Goal: Task Accomplishment & Management: Manage account settings

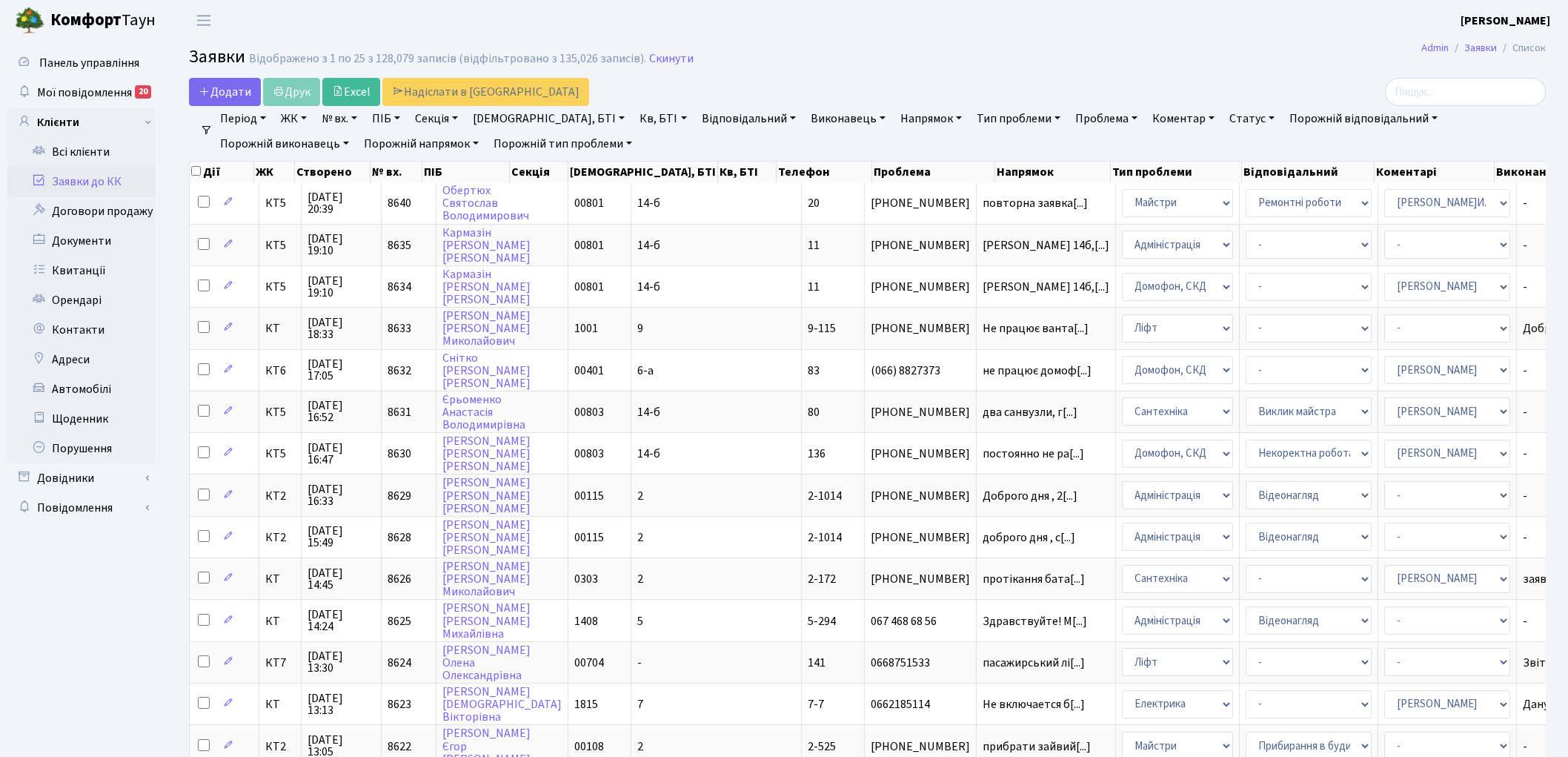
select select "25"
click at [657, 60] on link "Скинути" at bounding box center [671, 59] width 44 height 14
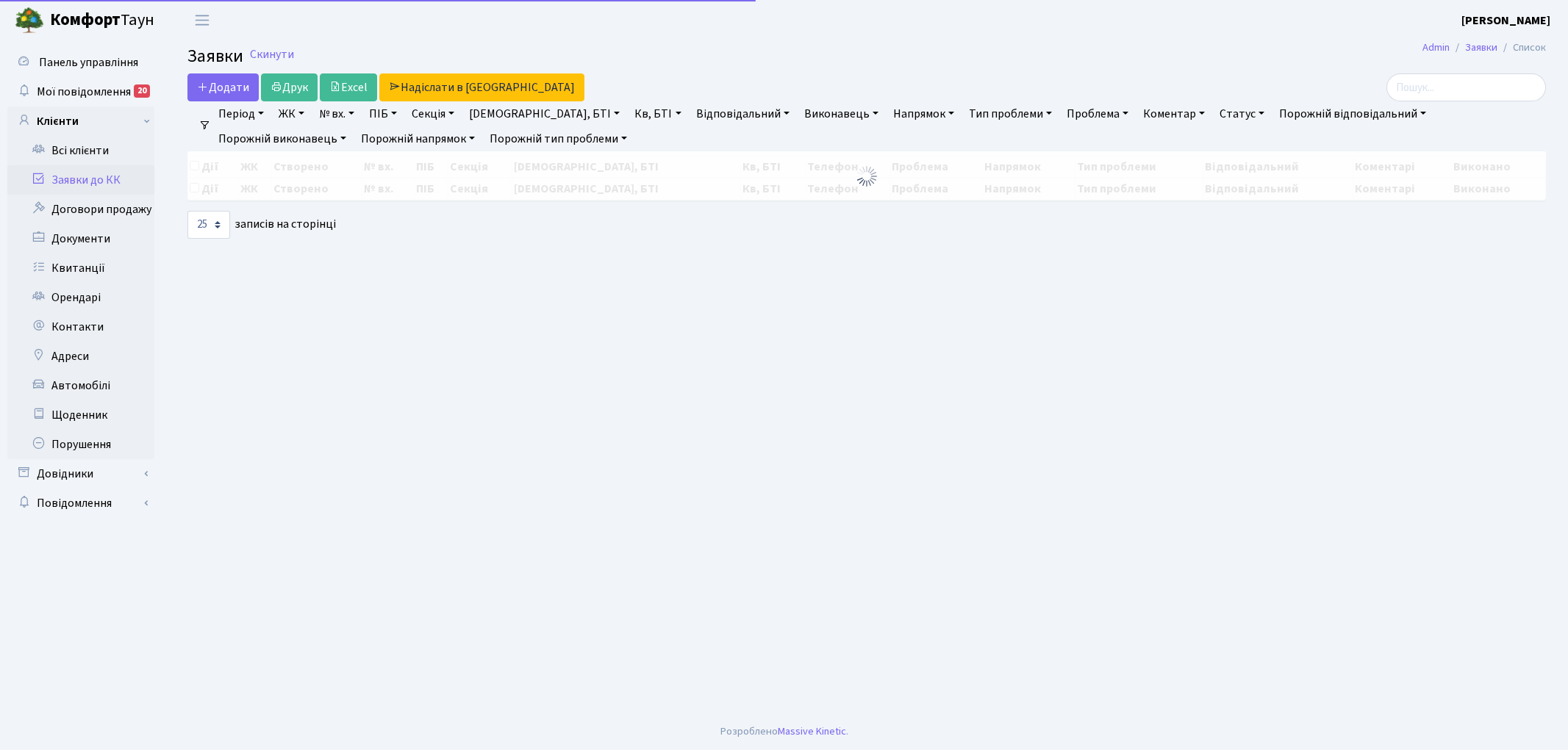
select select "25"
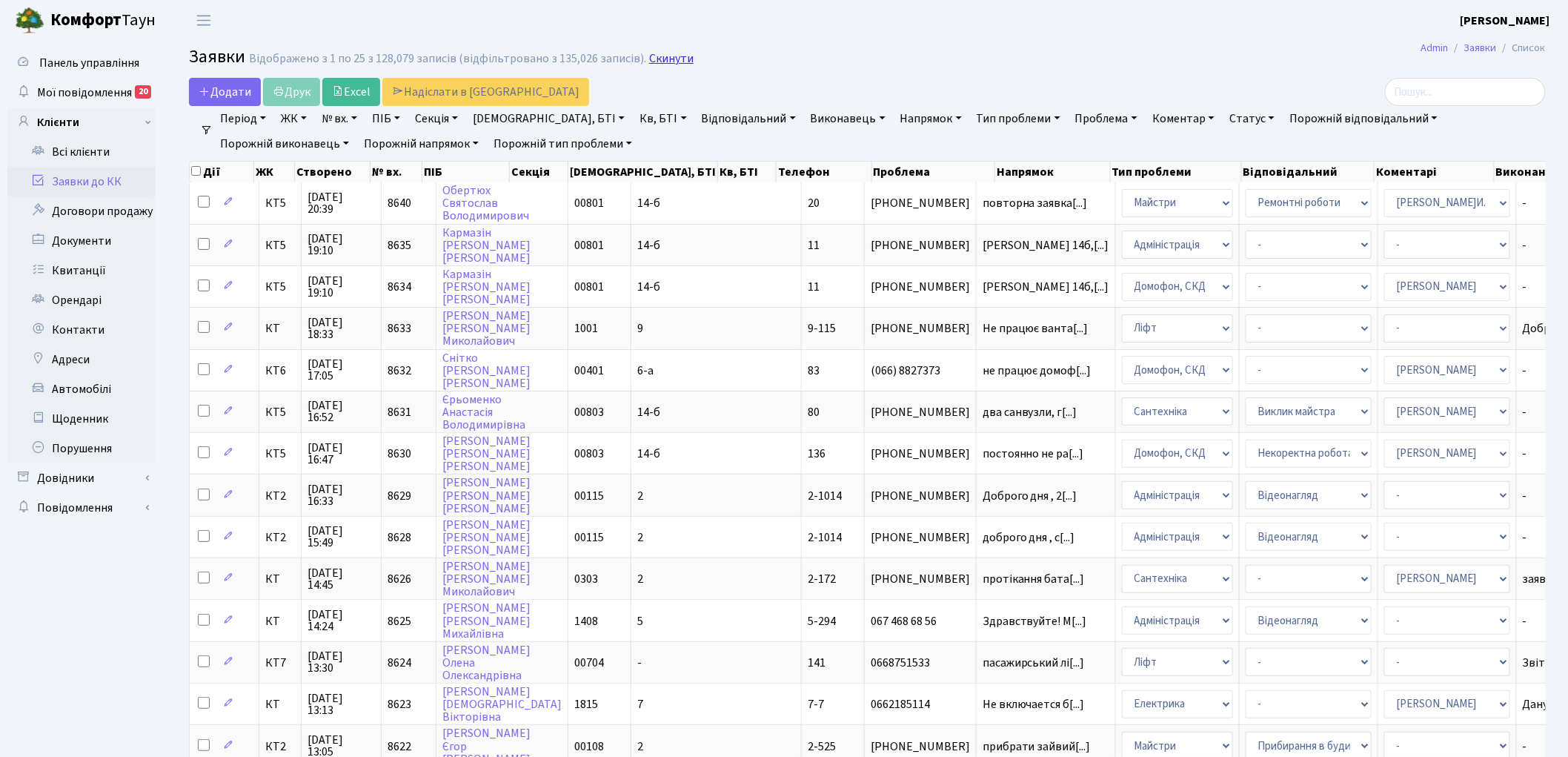
click at [655, 56] on link "Скинути" at bounding box center [671, 59] width 44 height 14
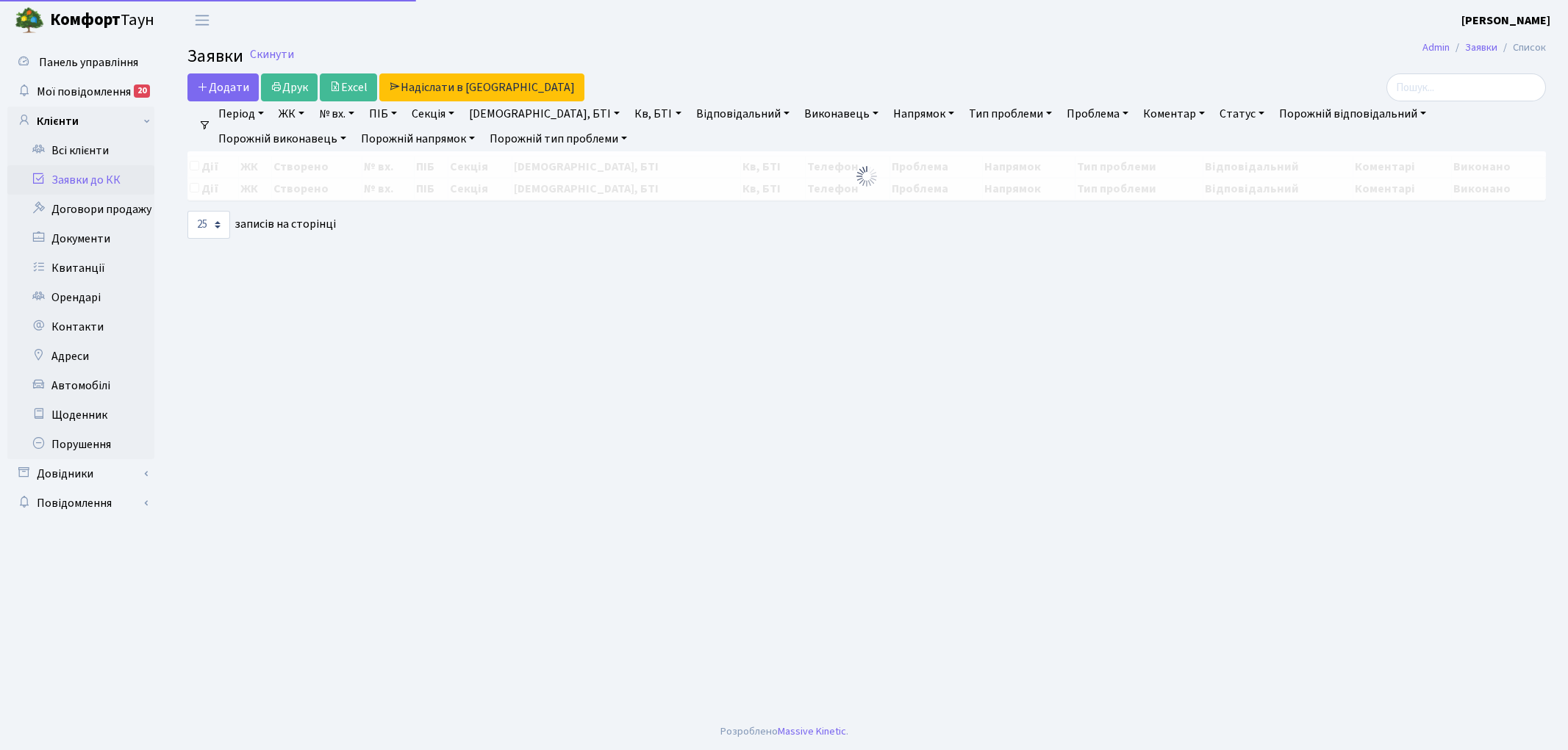
select select "25"
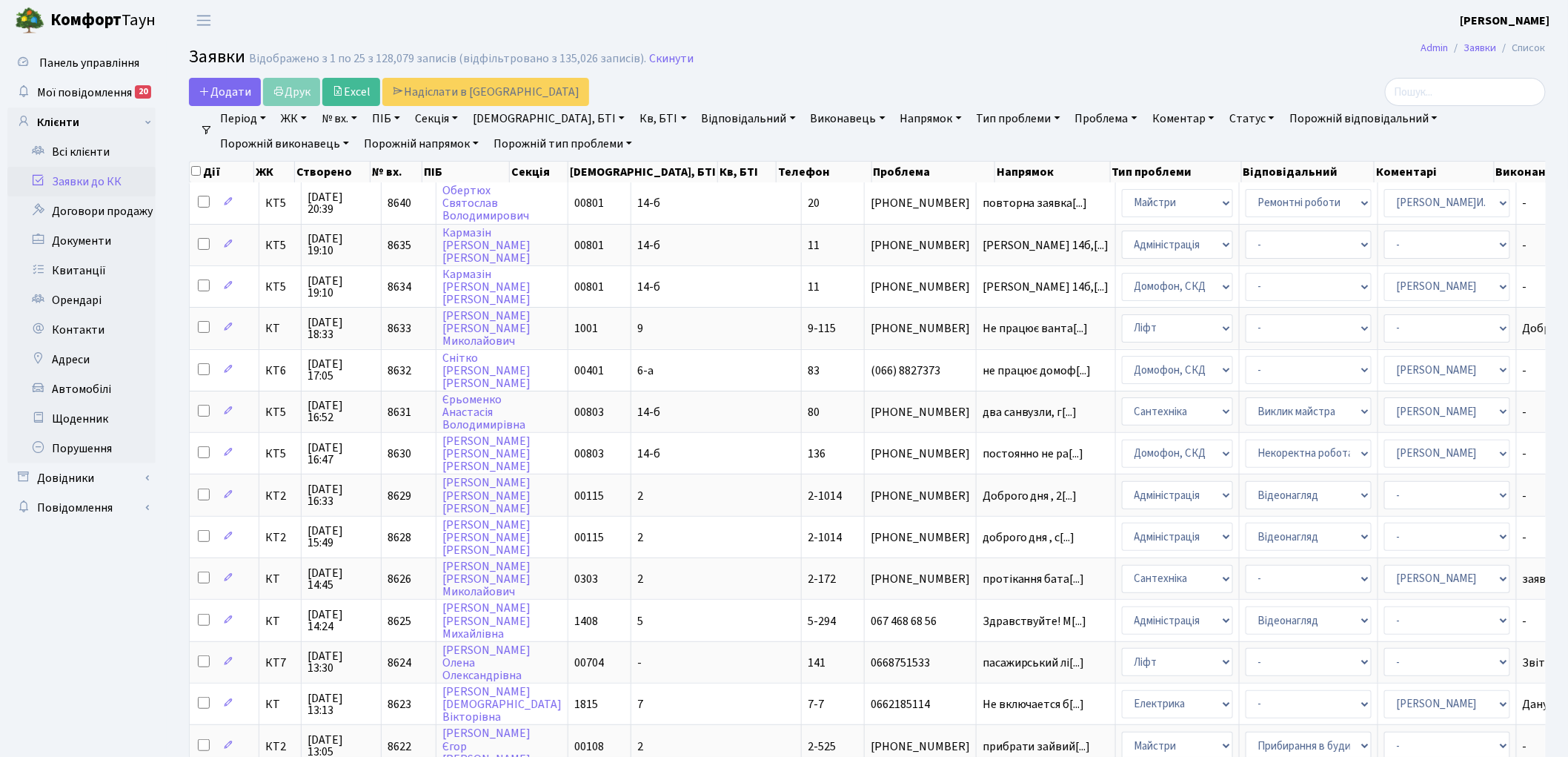
click at [894, 119] on link "Напрямок" at bounding box center [931, 118] width 73 height 25
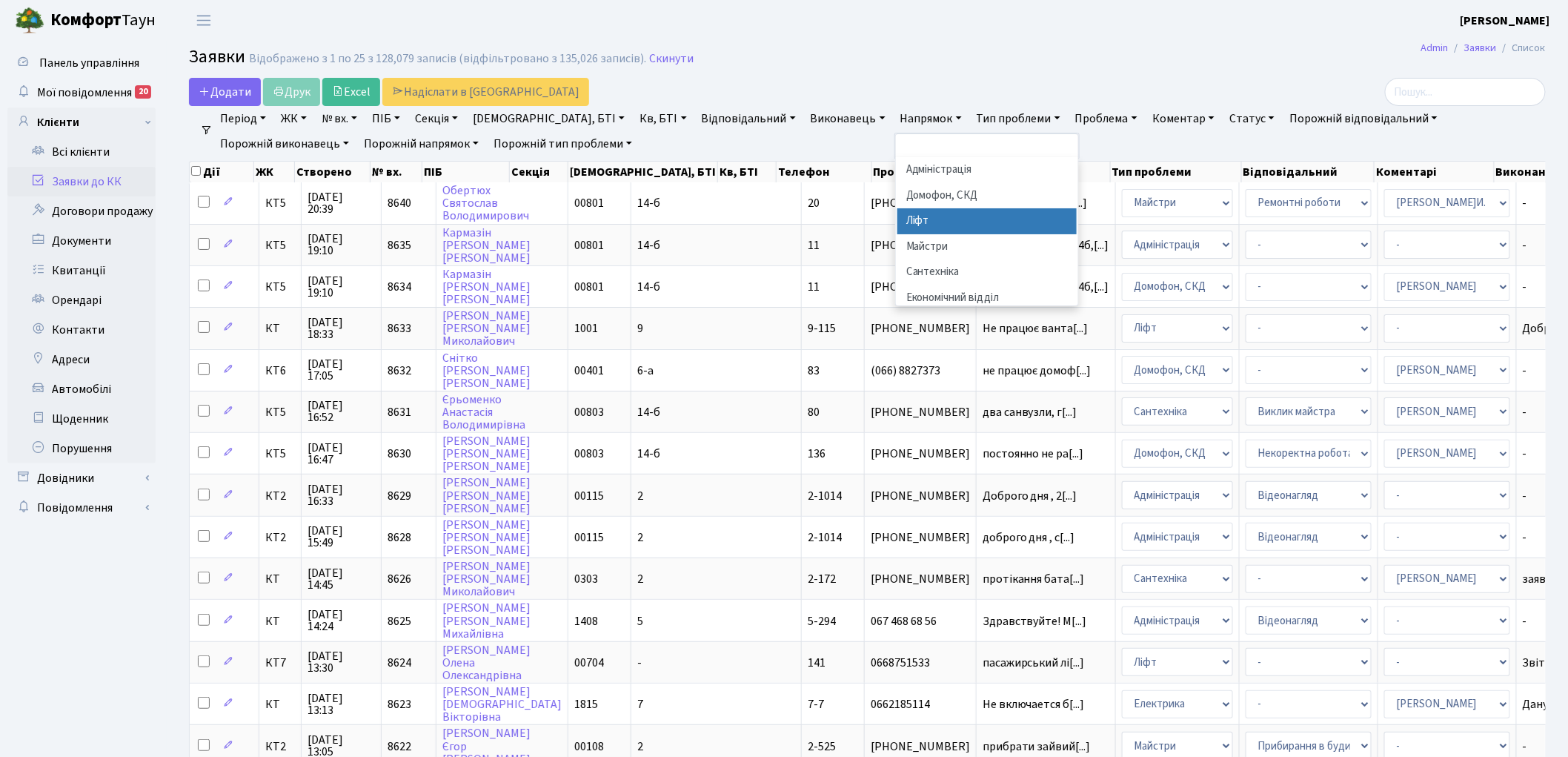
click at [898, 221] on li "Ліфт" at bounding box center [987, 221] width 180 height 26
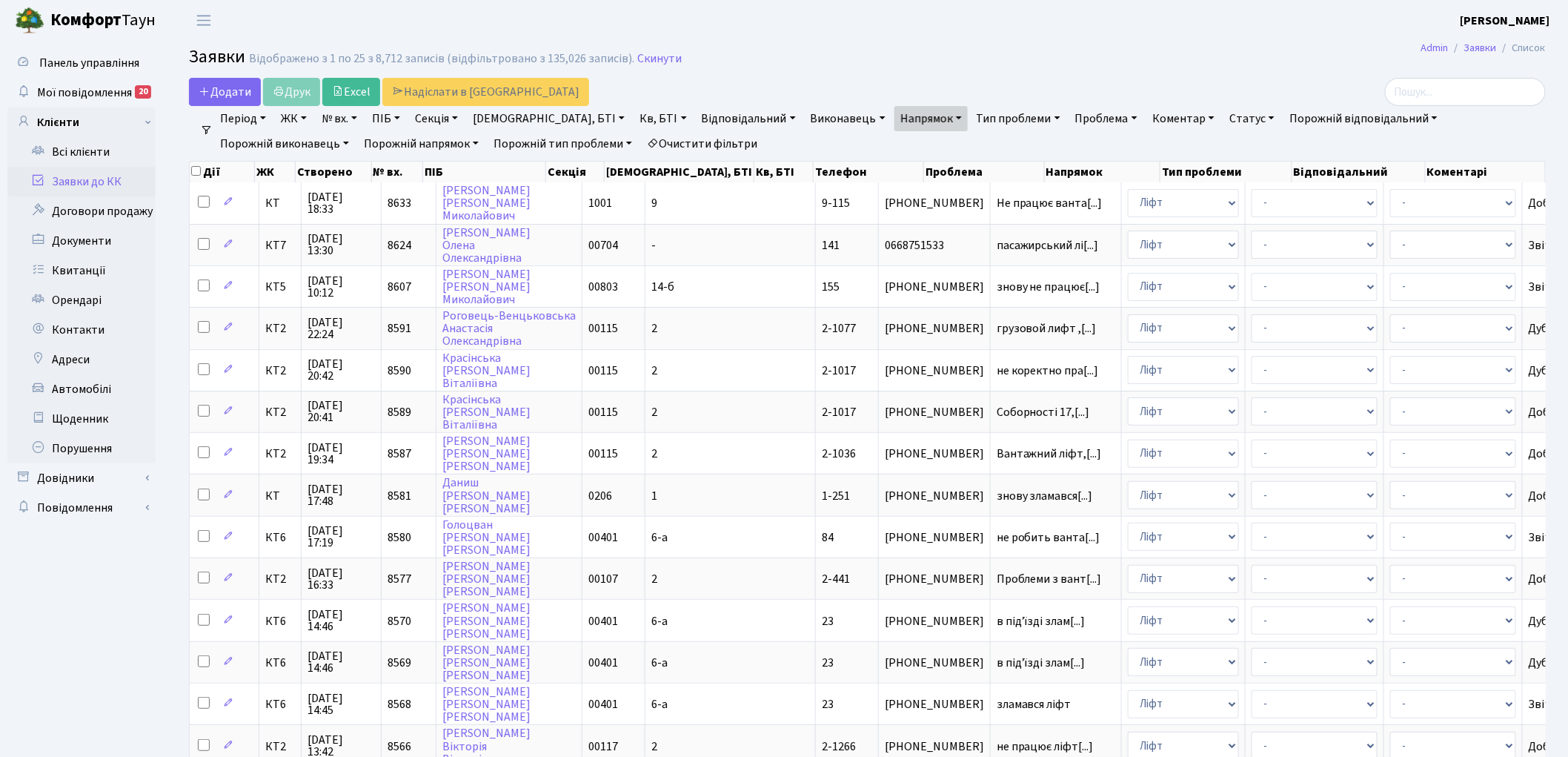
click at [1223, 121] on link "Статус" at bounding box center [1251, 118] width 57 height 25
click at [1224, 209] on link "Не виконано" at bounding box center [1283, 209] width 117 height 23
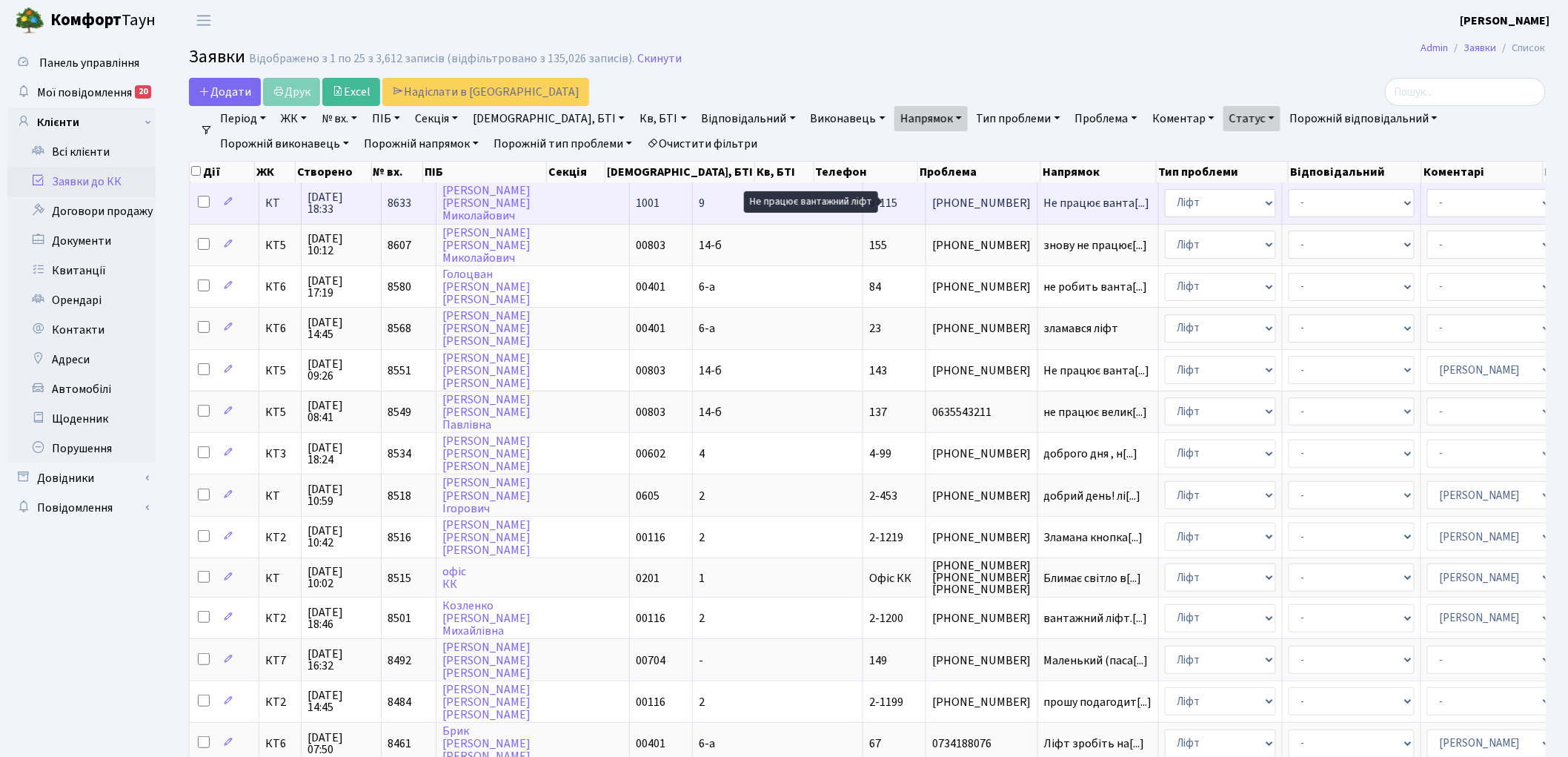
click at [1045, 198] on span "Не працює ванта[...]" at bounding box center [1097, 203] width 106 height 16
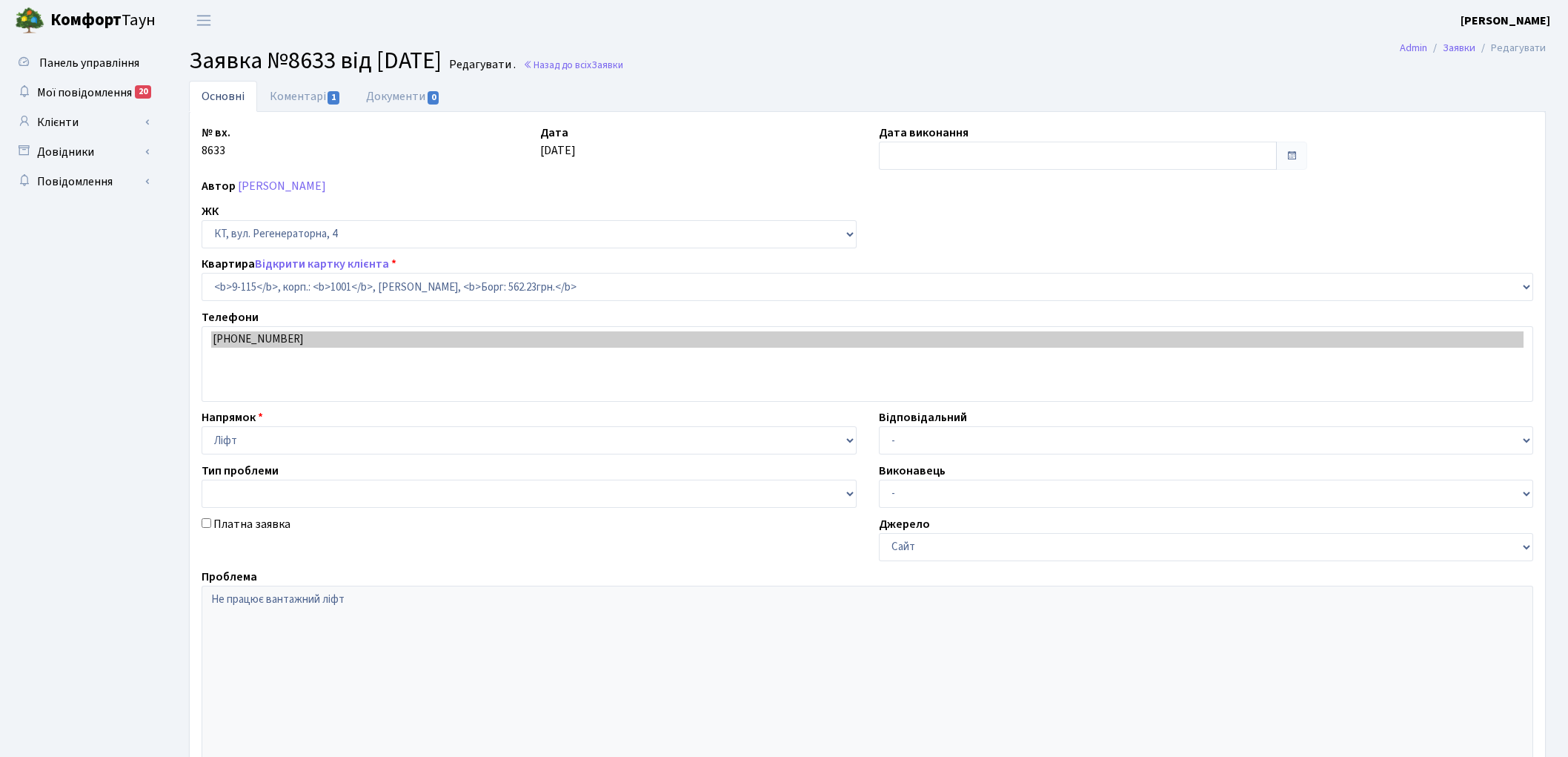
select select "6465"
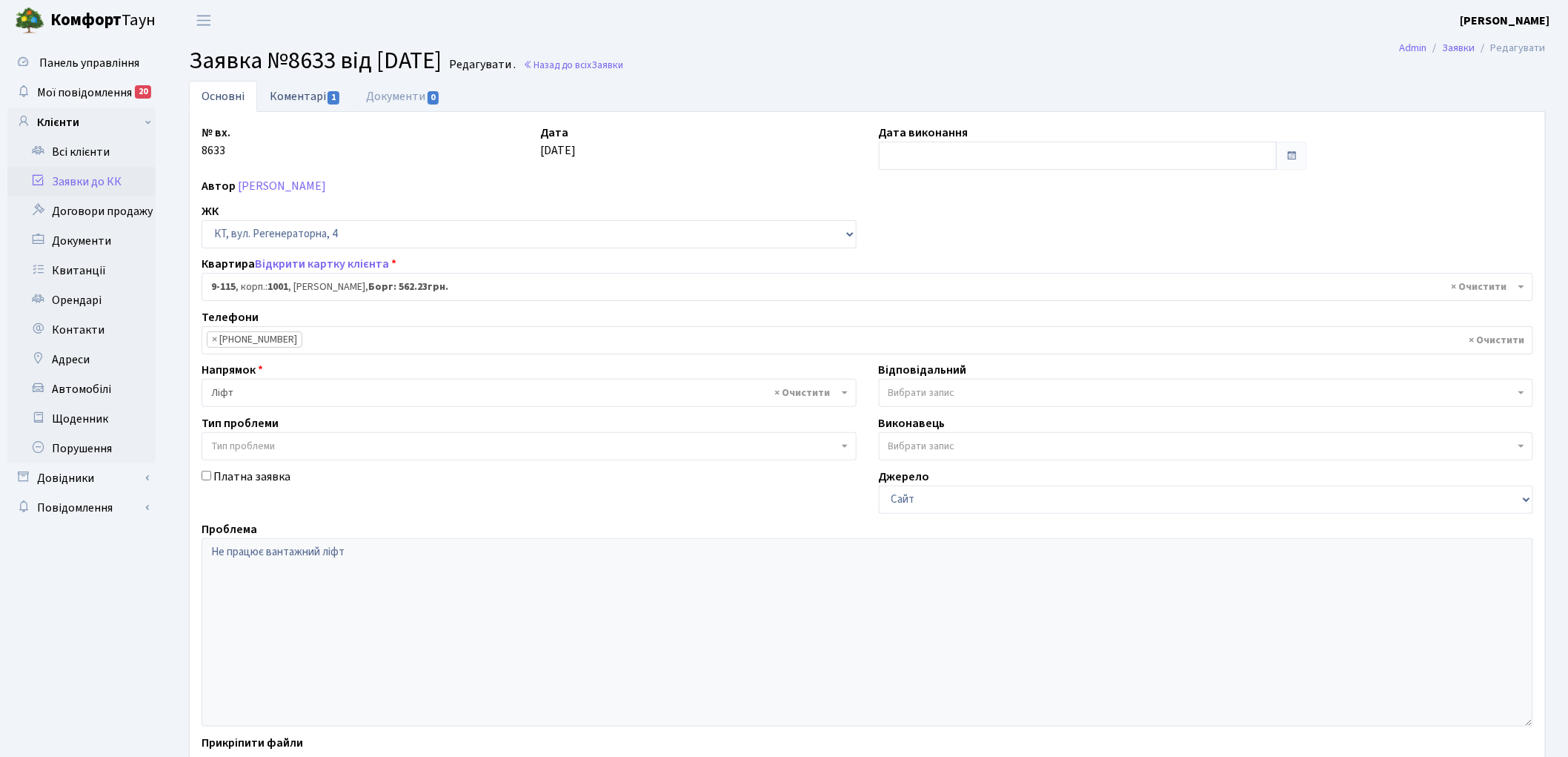
click at [285, 91] on link "Коментарі 1" at bounding box center [306, 96] width 96 height 30
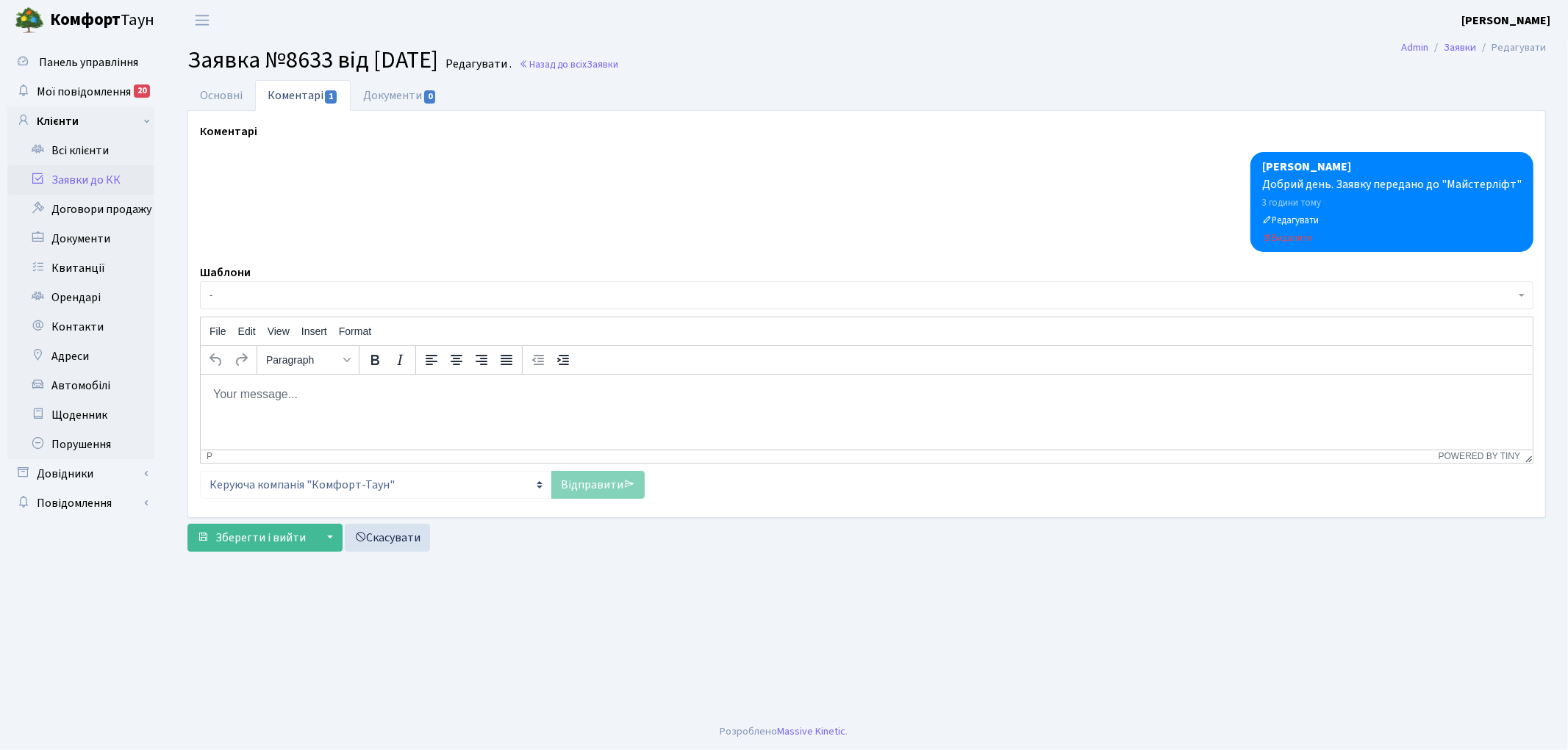
click at [332, 287] on span "-" at bounding box center [866, 295] width 1334 height 28
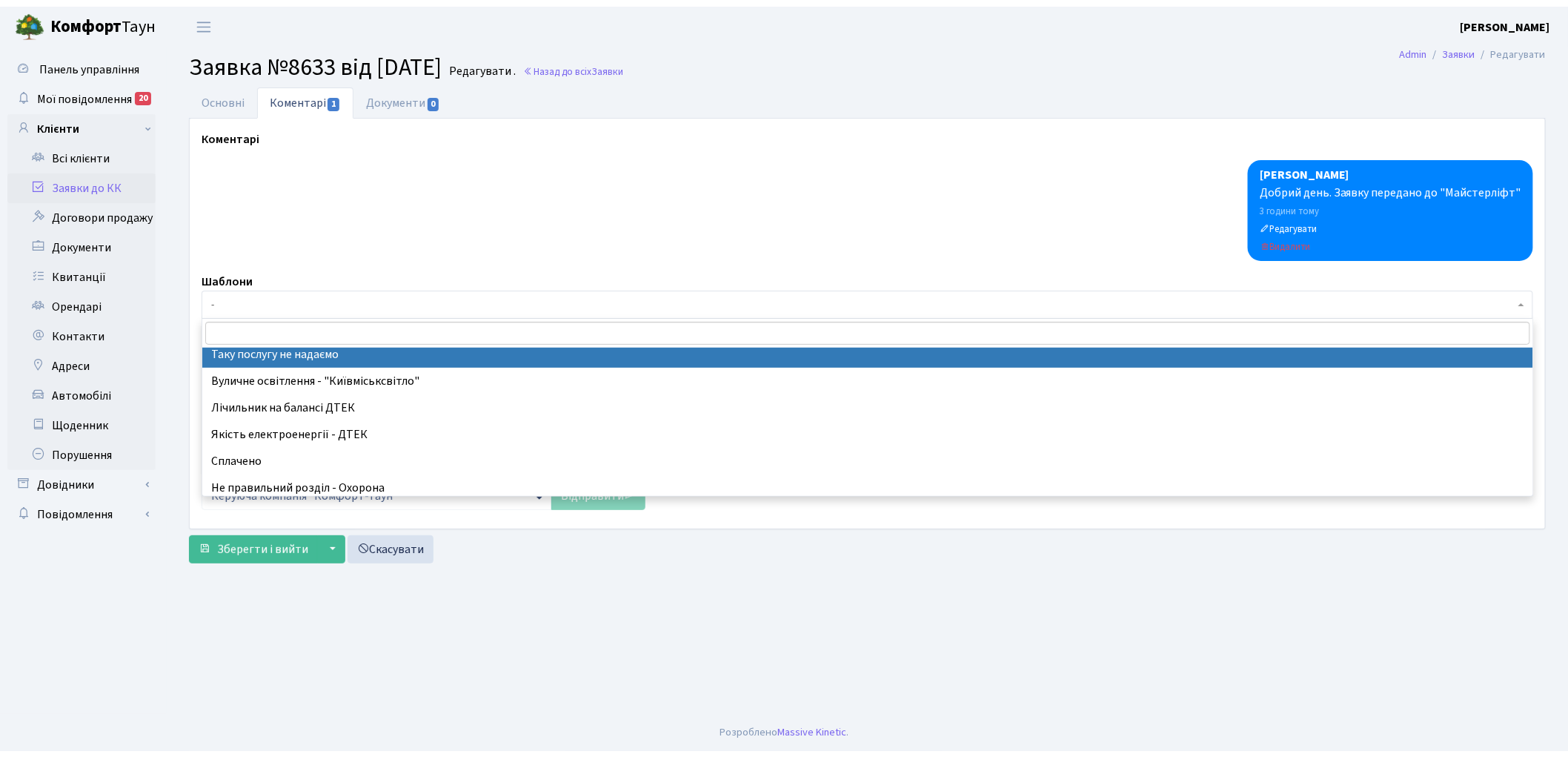
scroll to position [329, 0]
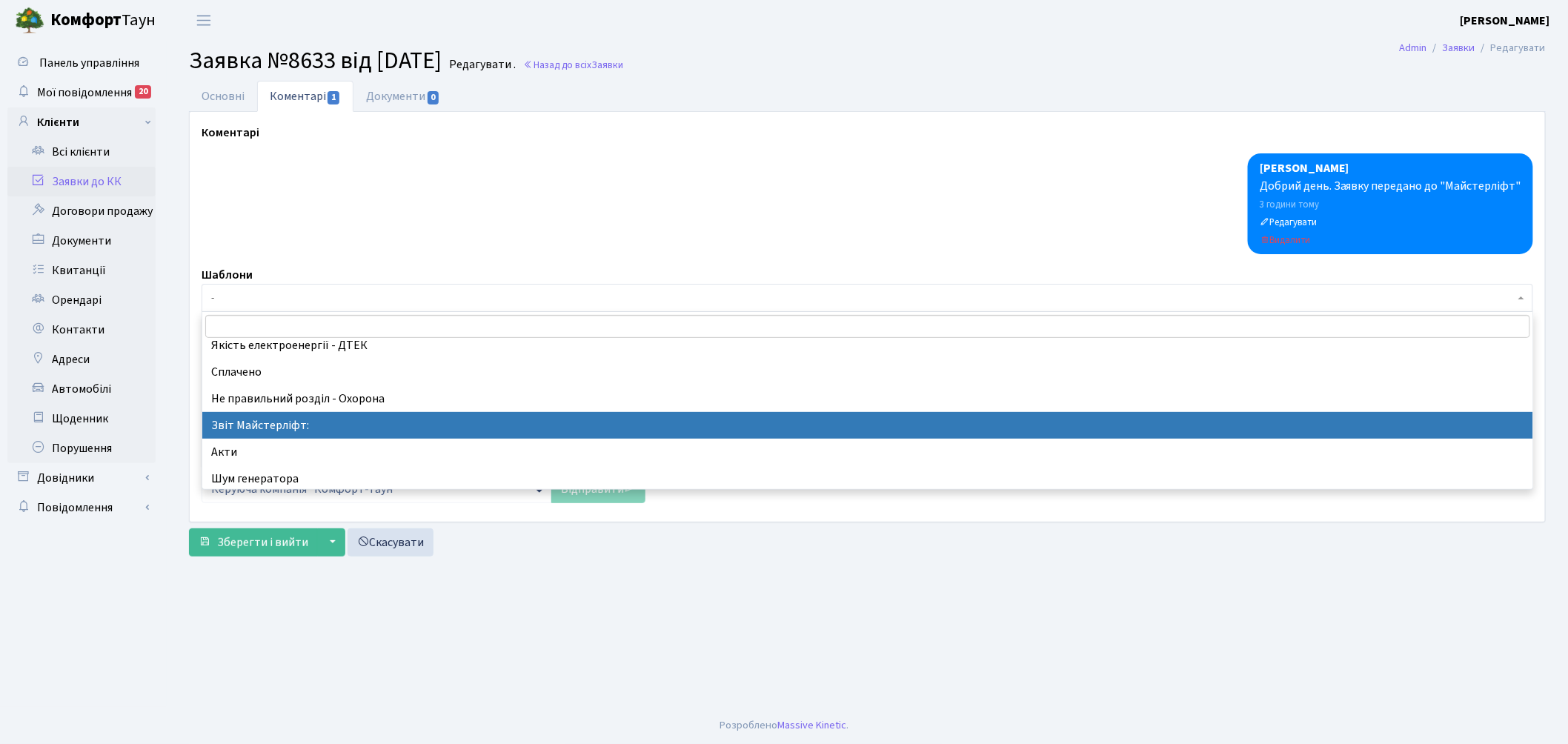
select select "37"
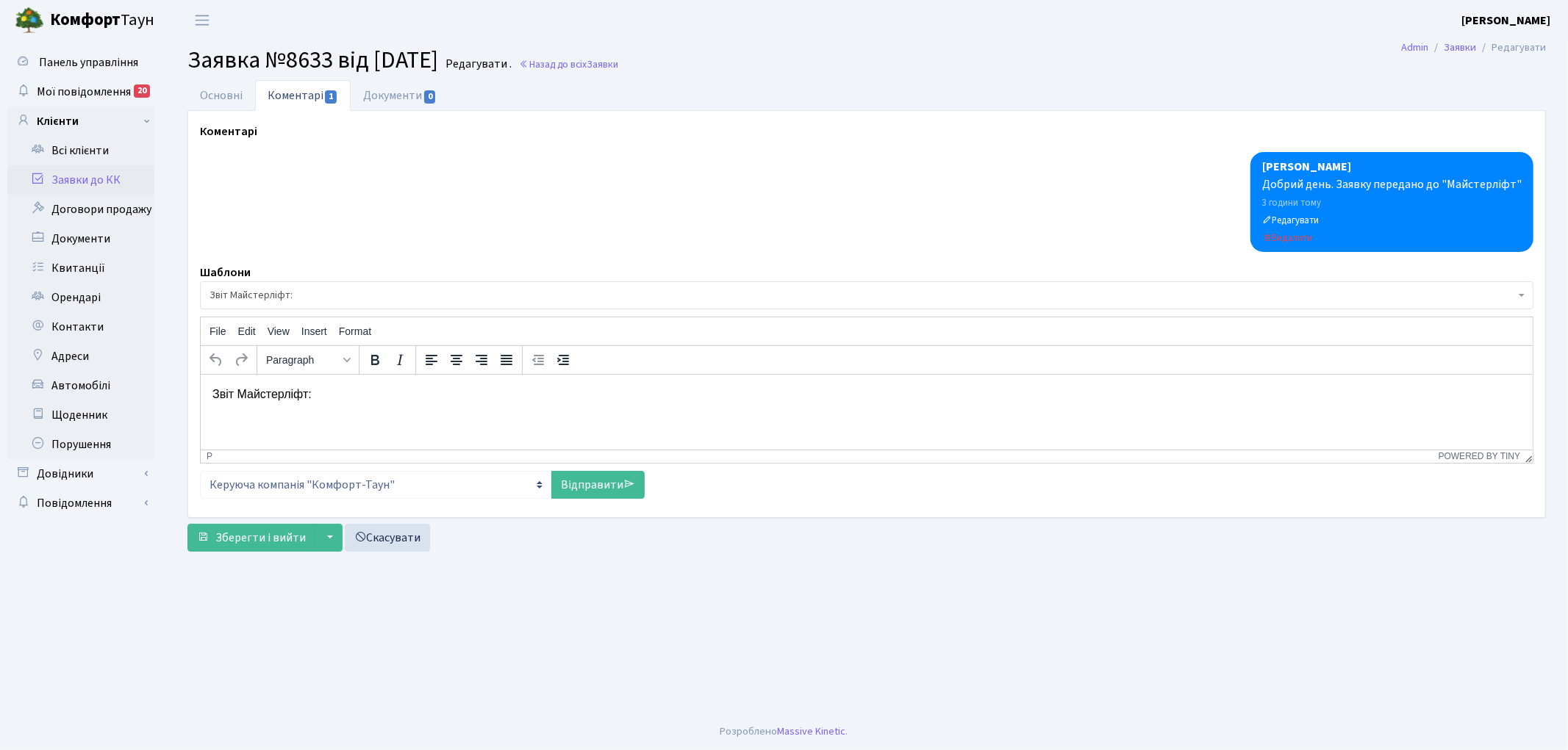
click at [392, 401] on p "Звіт Майстерліфт:" at bounding box center [865, 393] width 1308 height 16
click at [591, 479] on link "Відправити" at bounding box center [598, 485] width 93 height 28
select select
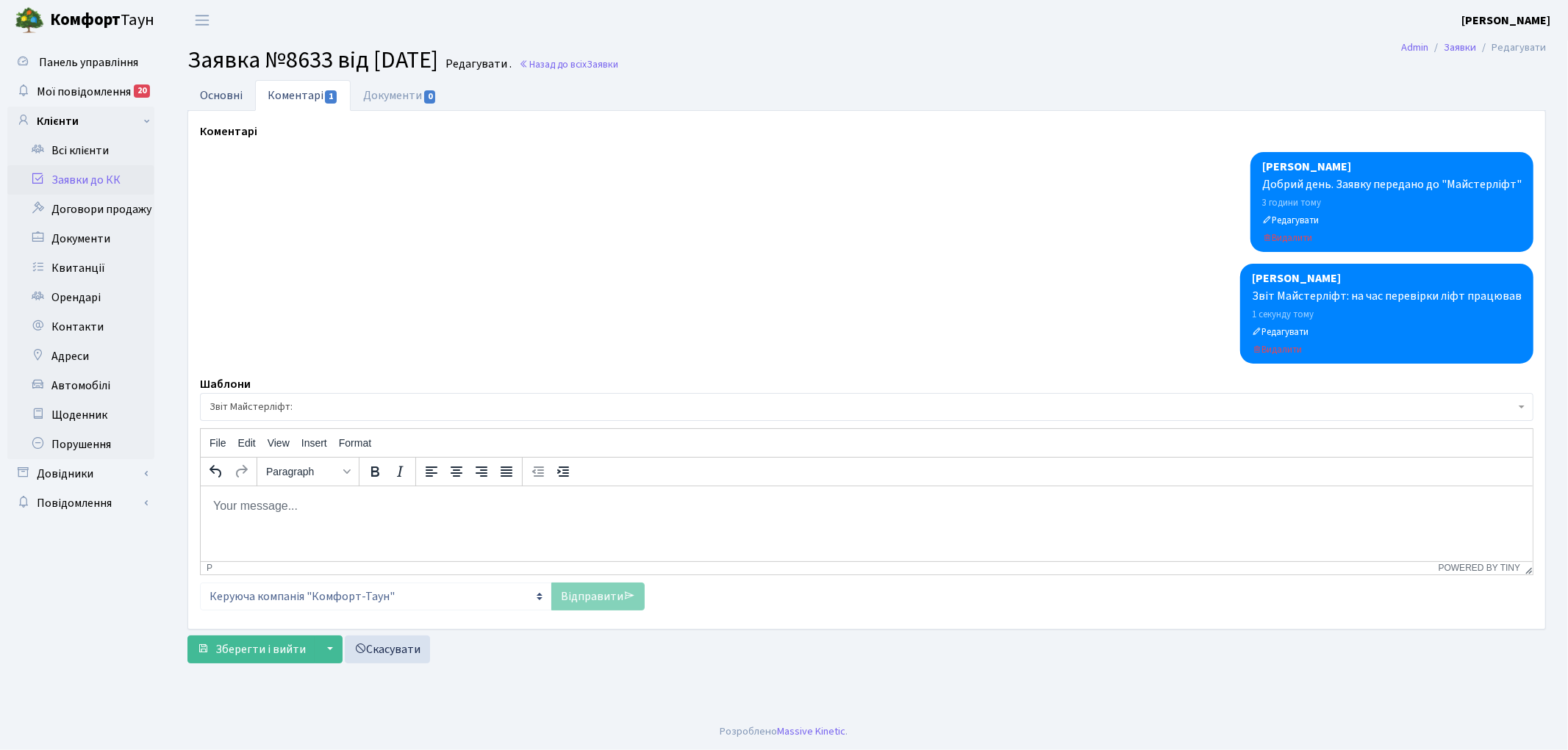
click at [219, 91] on link "Основні" at bounding box center [221, 95] width 68 height 30
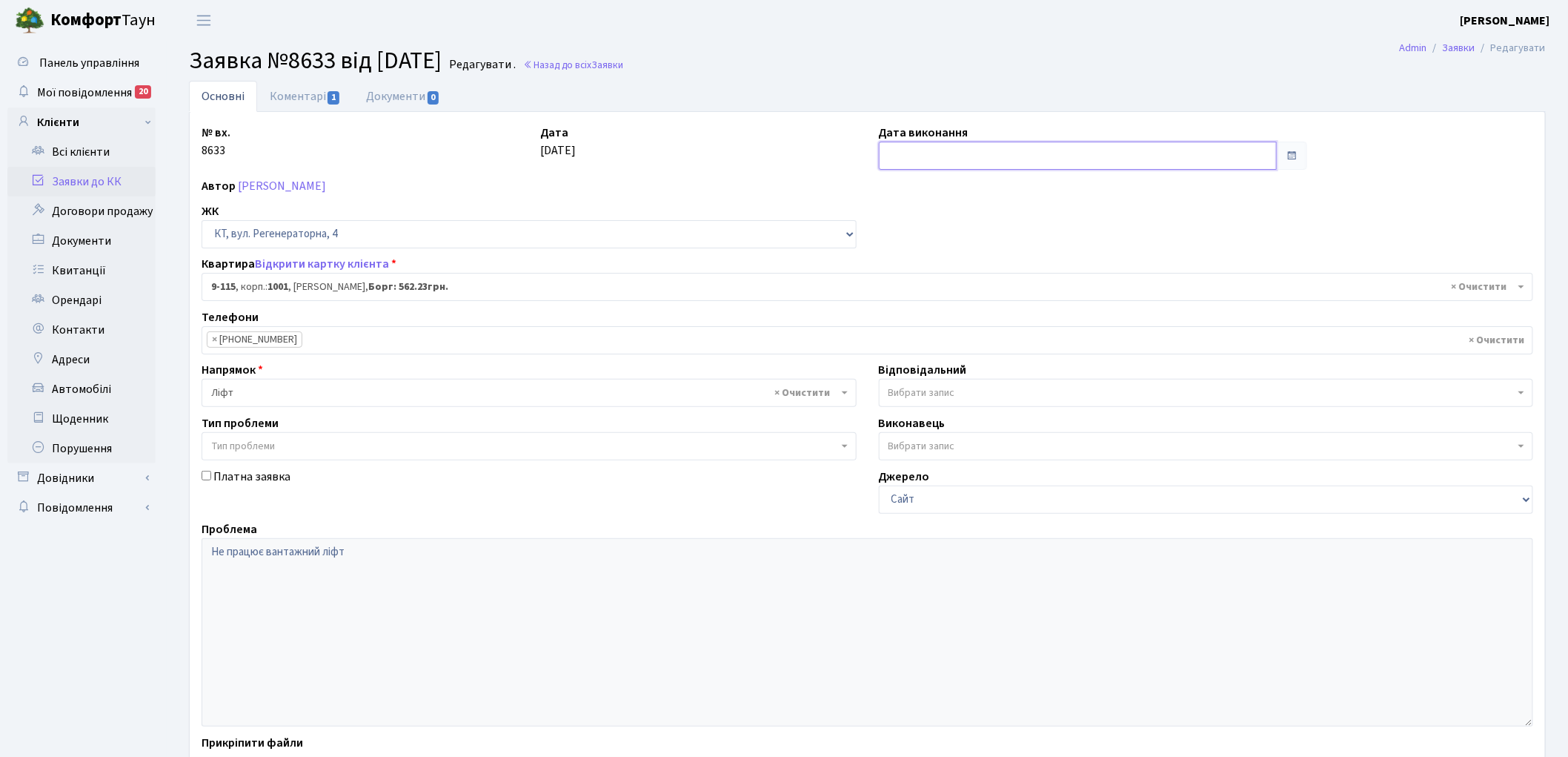
click at [912, 158] on input "text" at bounding box center [1078, 156] width 399 height 28
click at [961, 228] on td "2" at bounding box center [961, 231] width 23 height 23
type input "[DATE]"
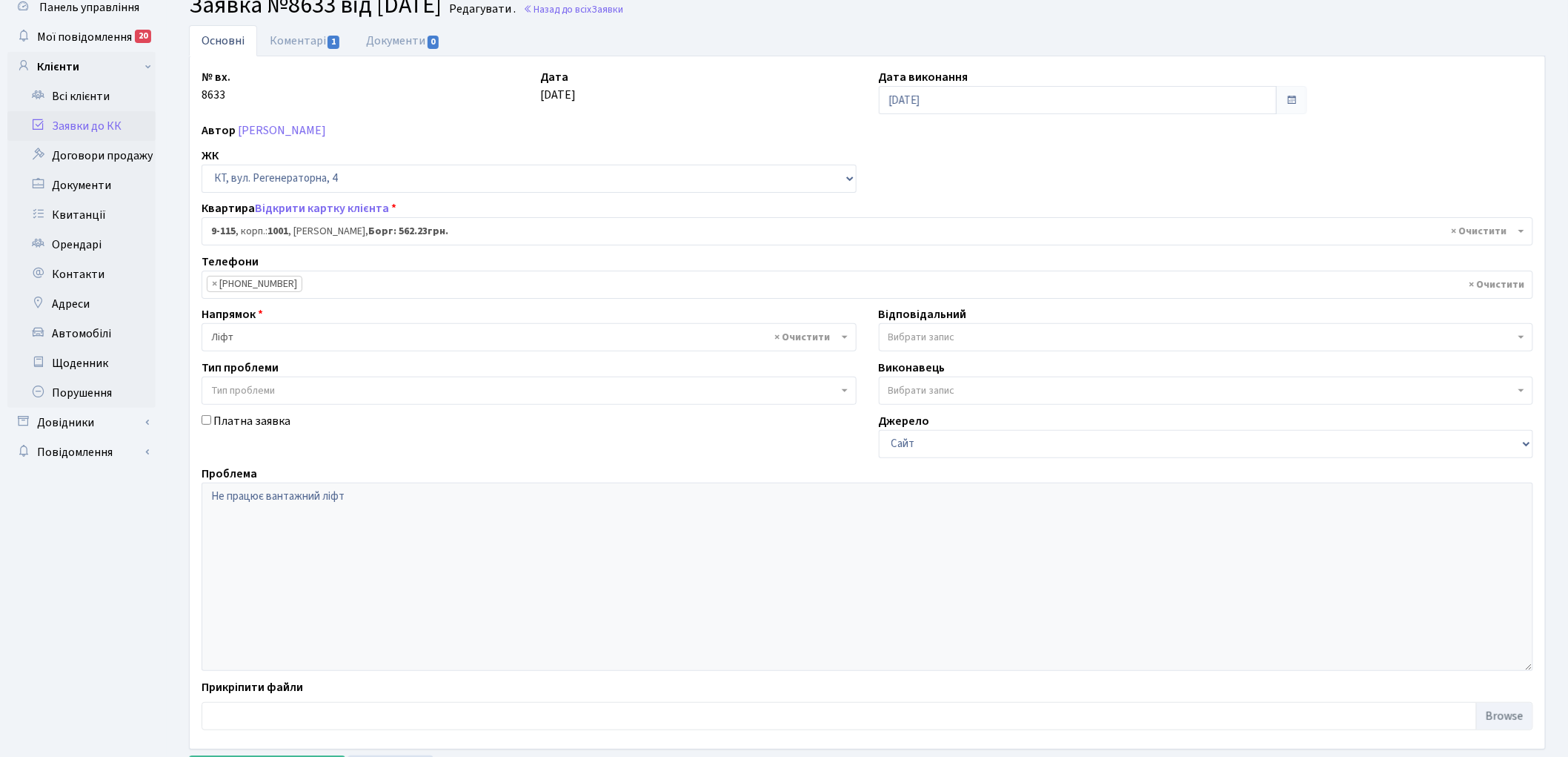
scroll to position [128, 0]
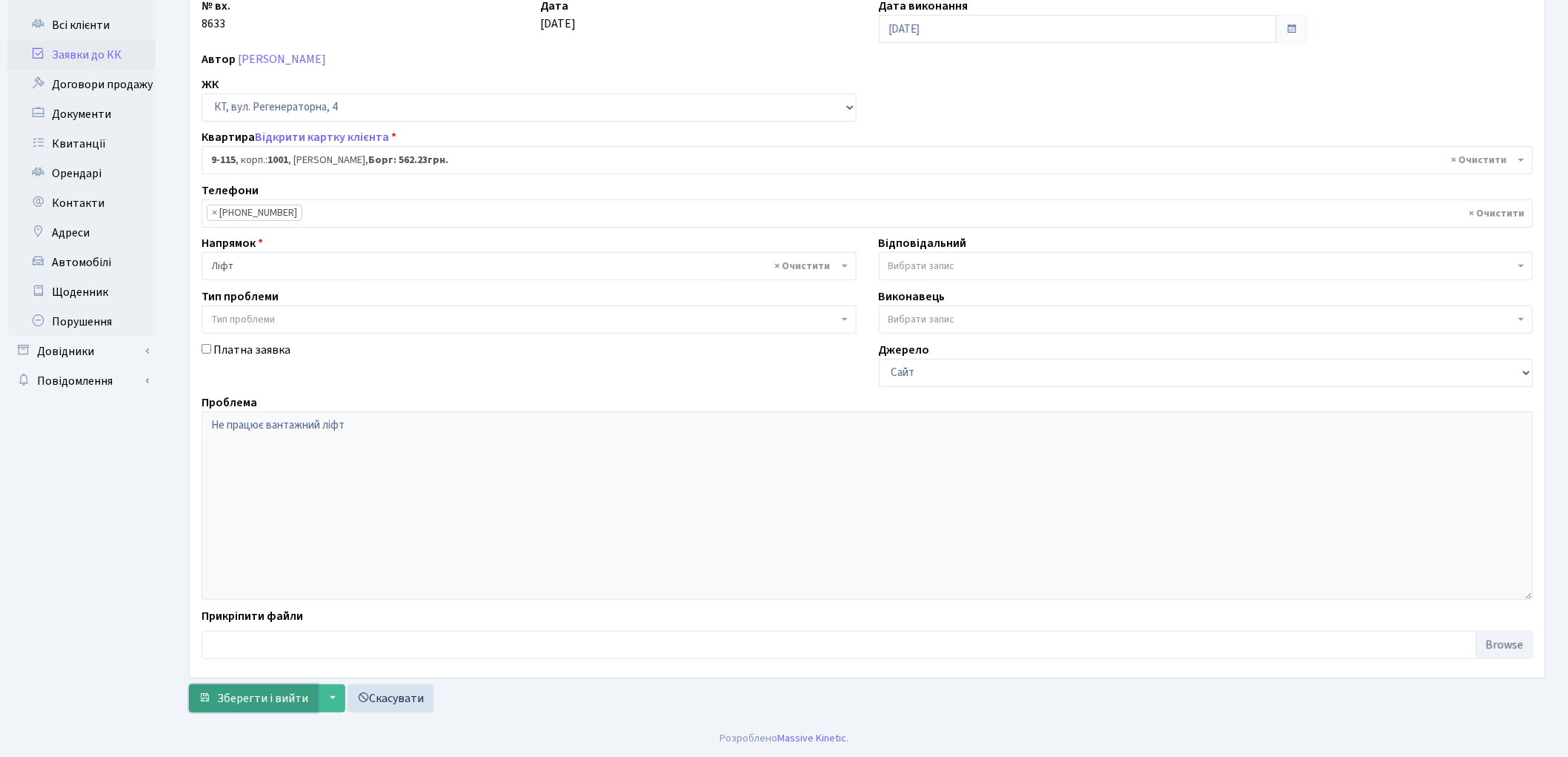
click at [257, 699] on span "Зберегти і вийти" at bounding box center [262, 698] width 91 height 16
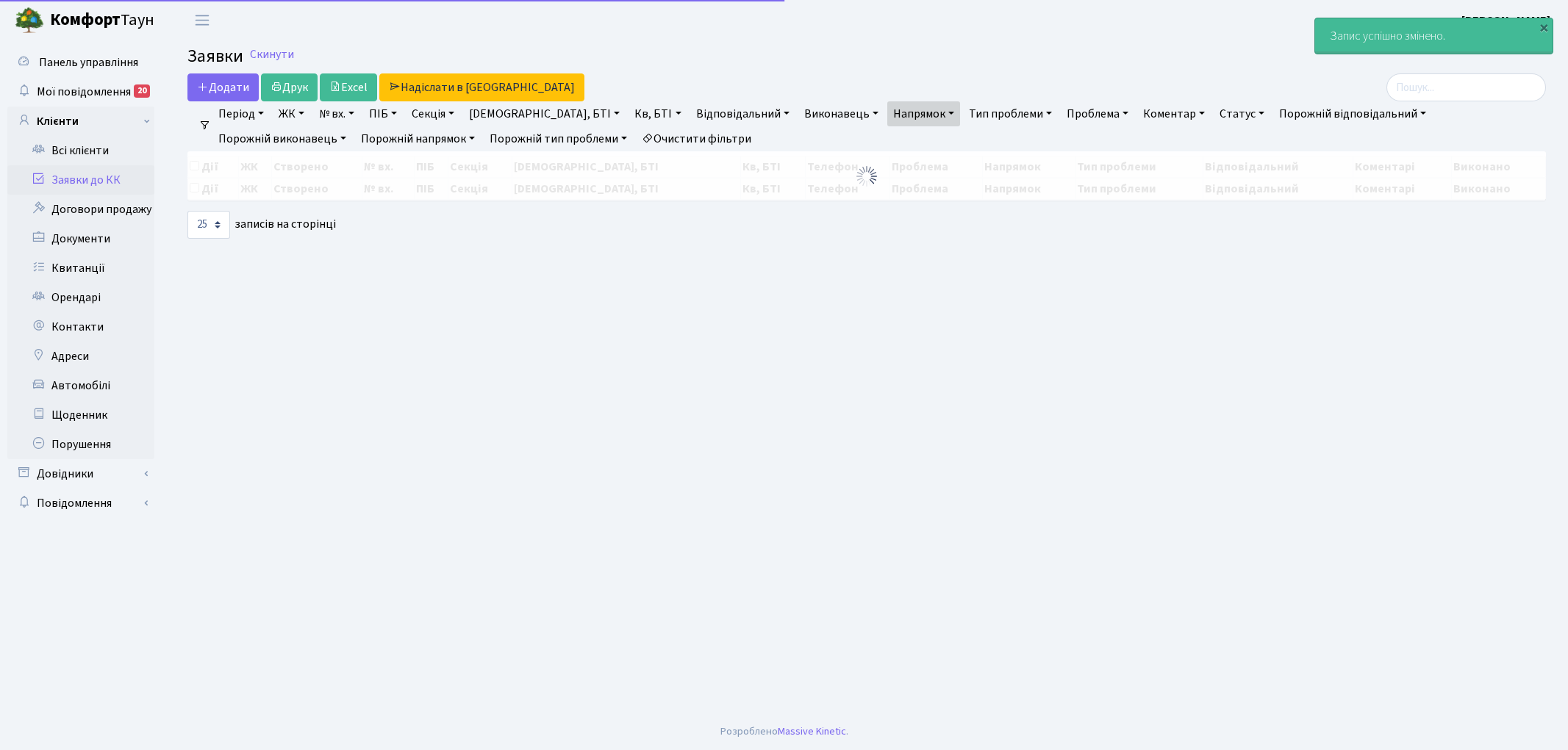
select select "25"
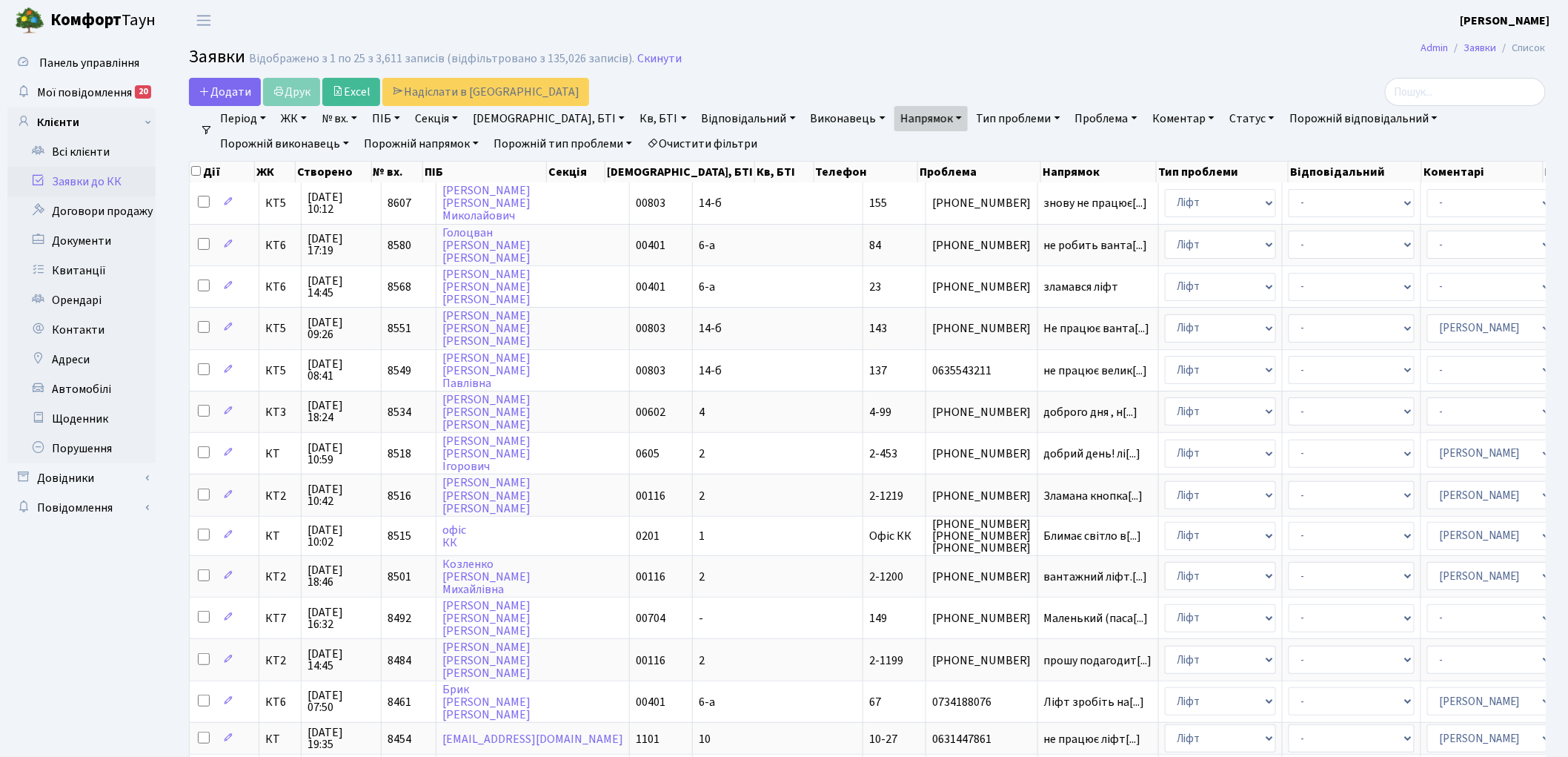
click at [641, 139] on link "Очистити фільтри" at bounding box center [702, 144] width 122 height 25
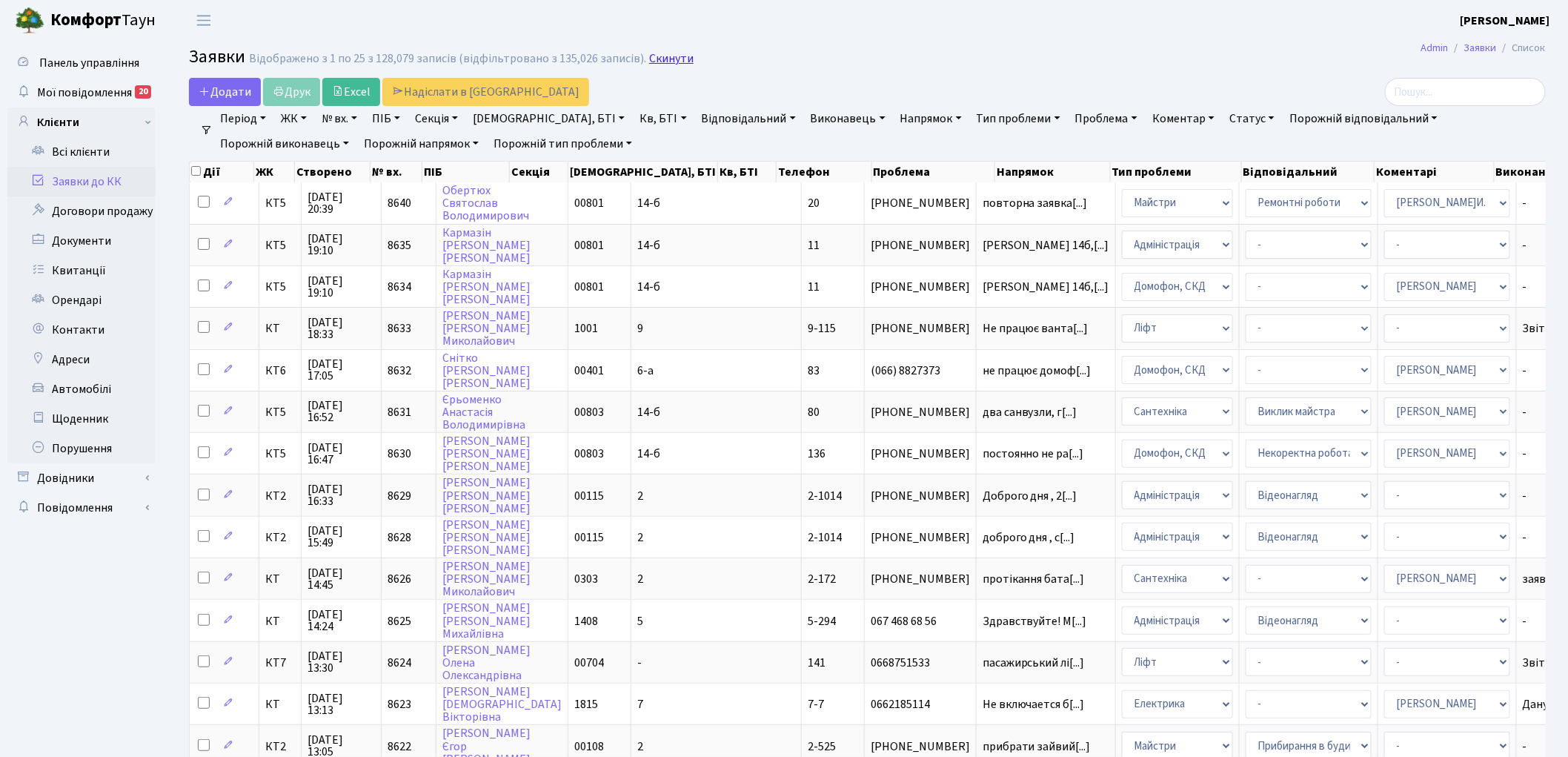
click at [658, 57] on link "Скинути" at bounding box center [671, 59] width 44 height 14
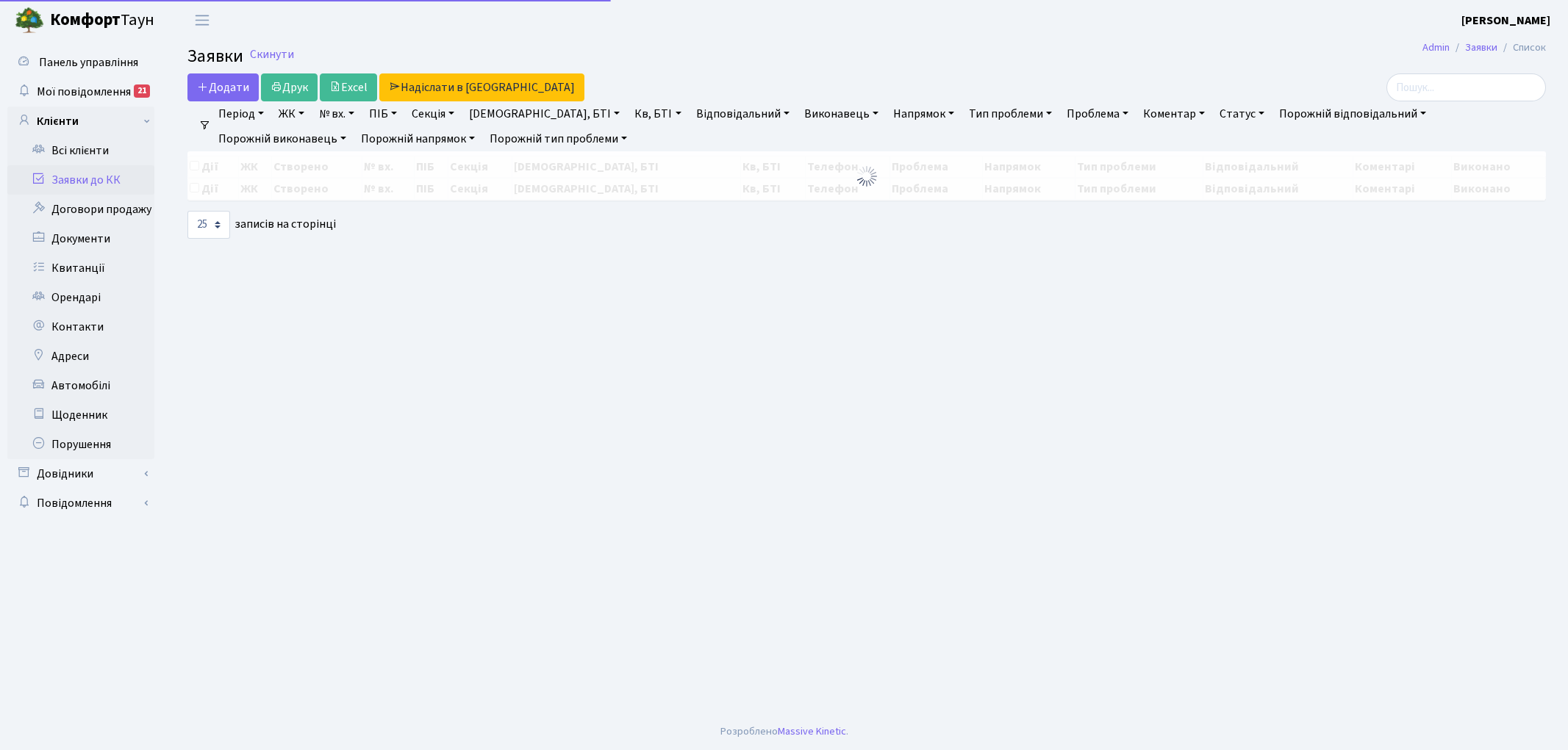
select select "25"
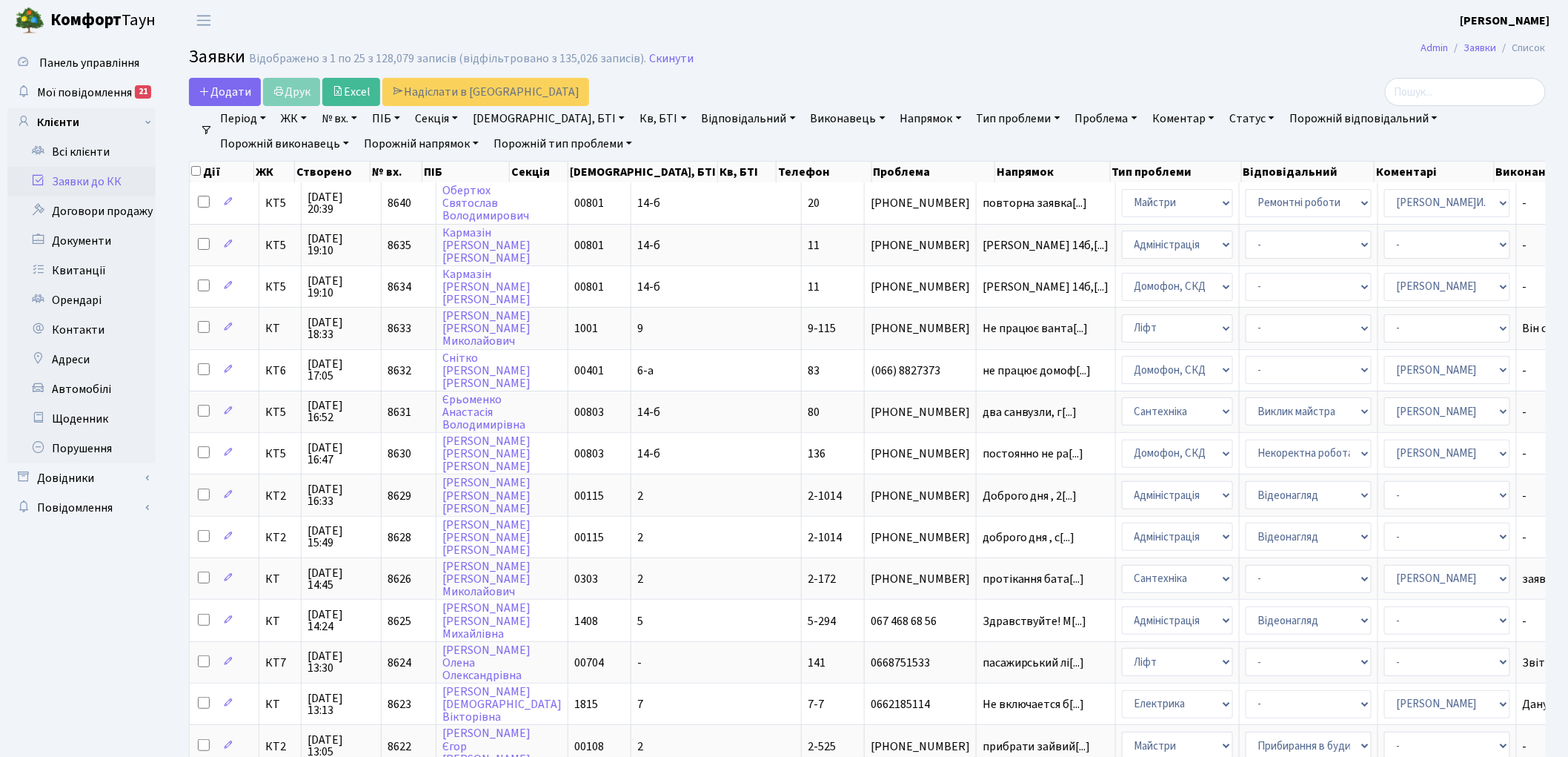
click at [342, 117] on link "№ вх." at bounding box center [339, 118] width 47 height 25
type input "8440"
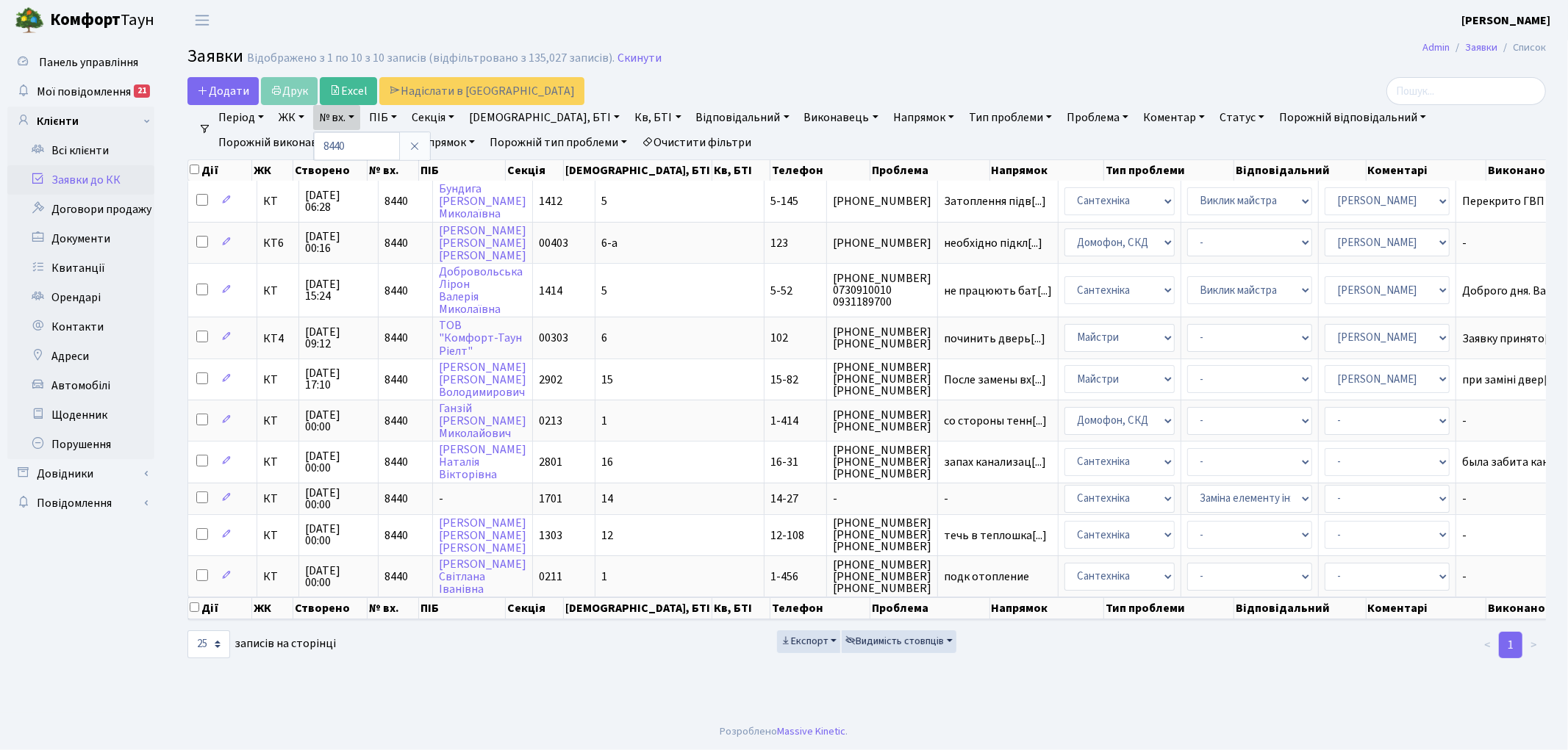
click at [636, 136] on link "Очистити фільтри" at bounding box center [696, 143] width 121 height 25
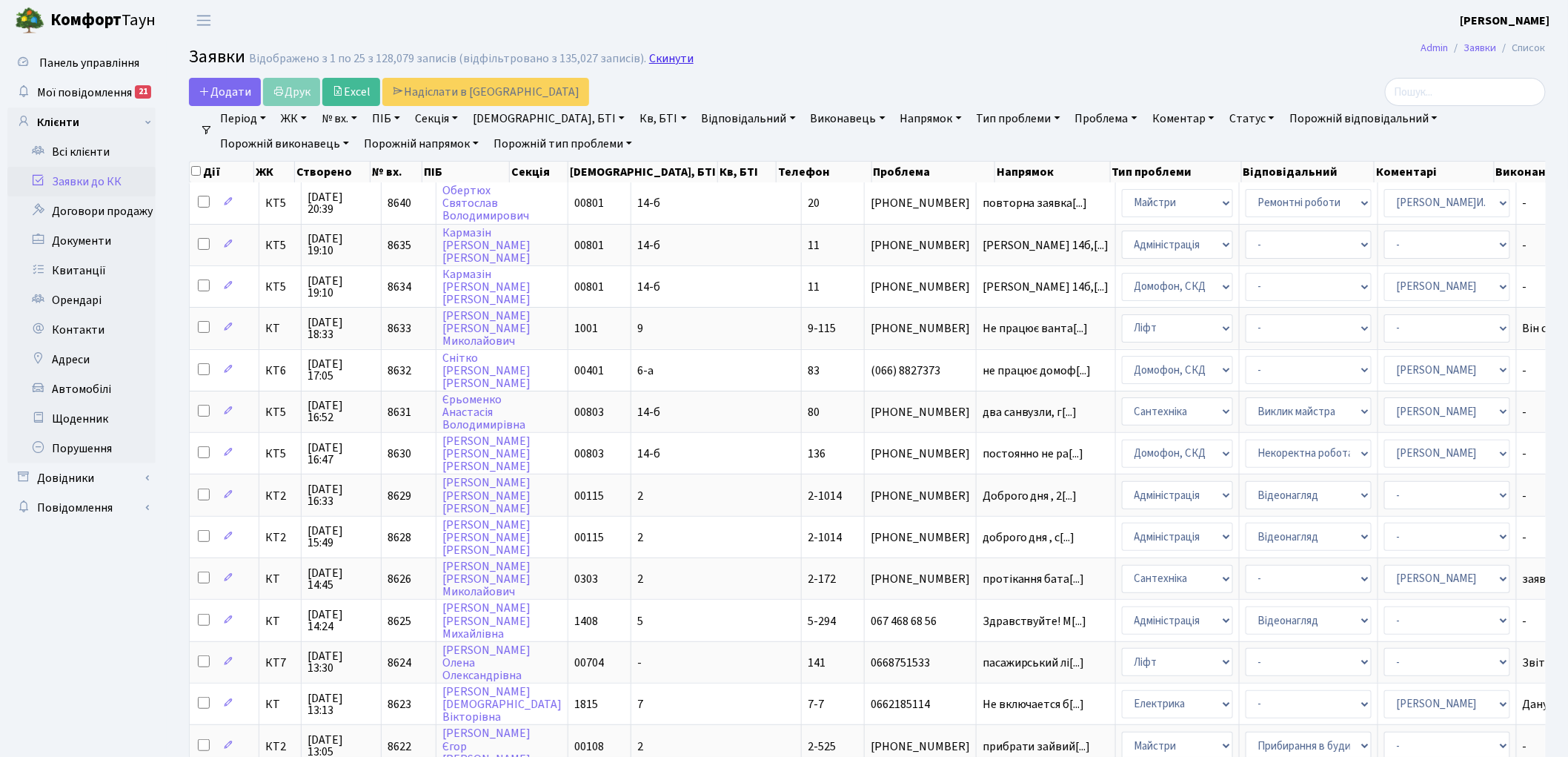
click at [653, 61] on link "Скинути" at bounding box center [671, 59] width 44 height 14
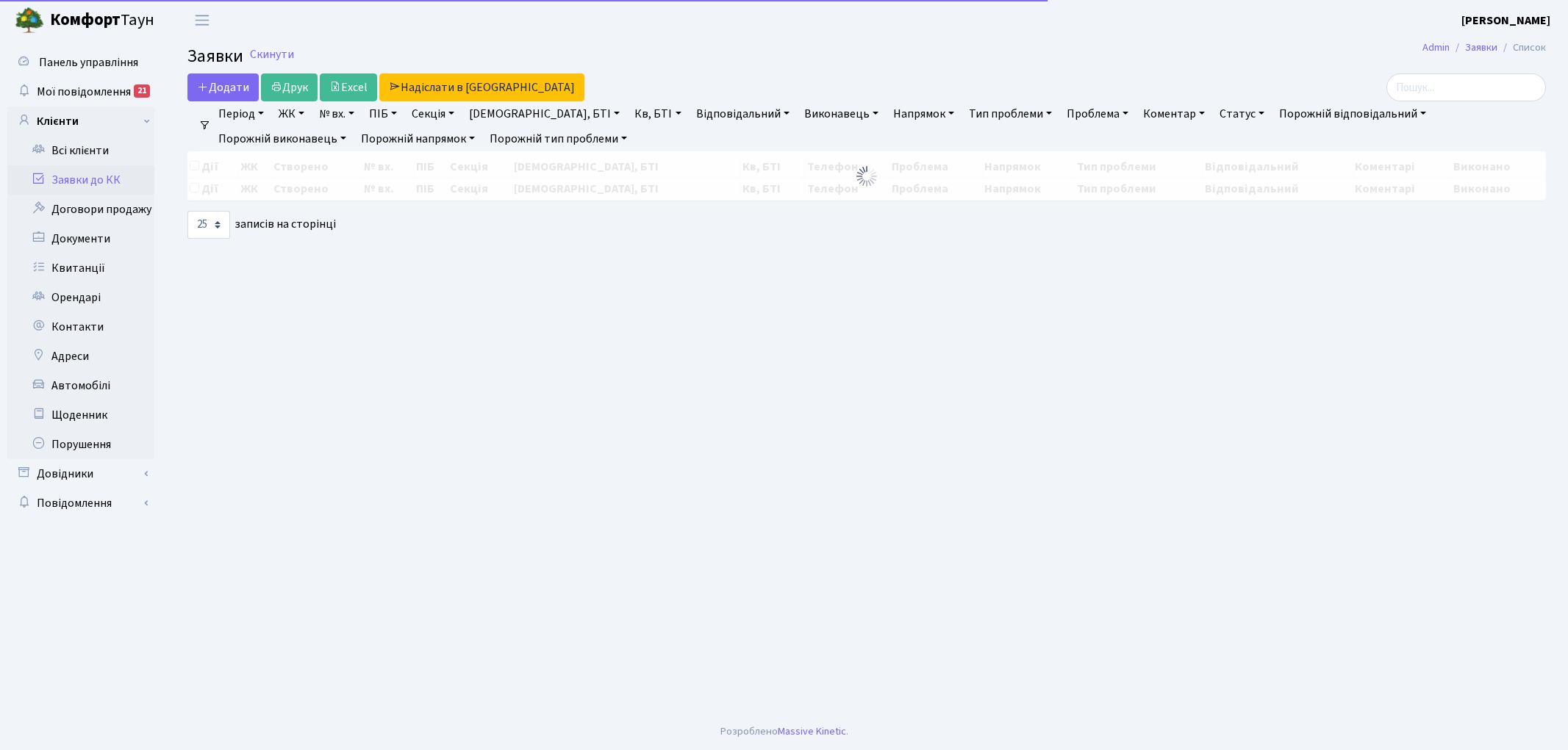
select select "25"
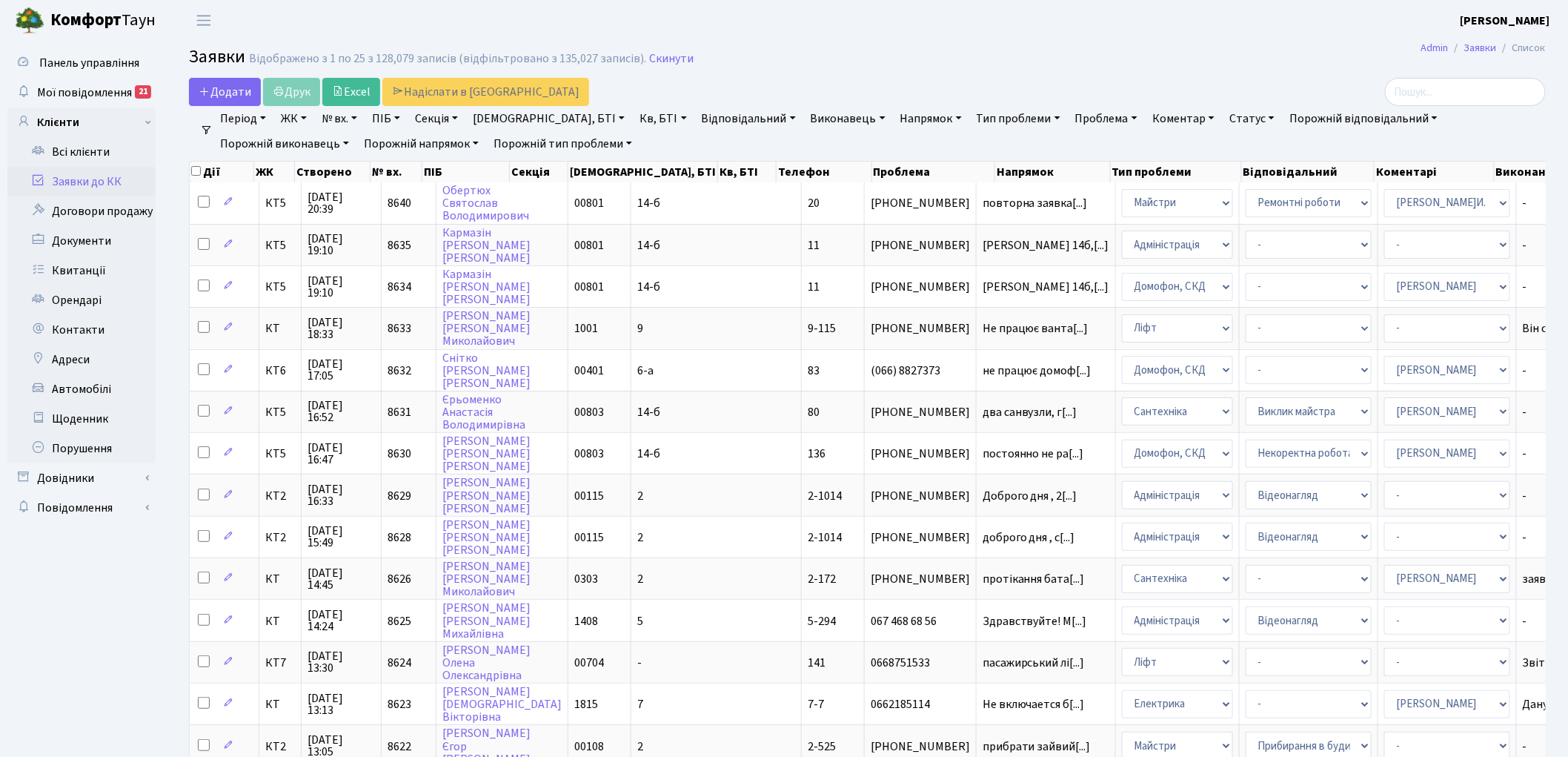
click at [653, 61] on link "Скинути" at bounding box center [671, 59] width 44 height 14
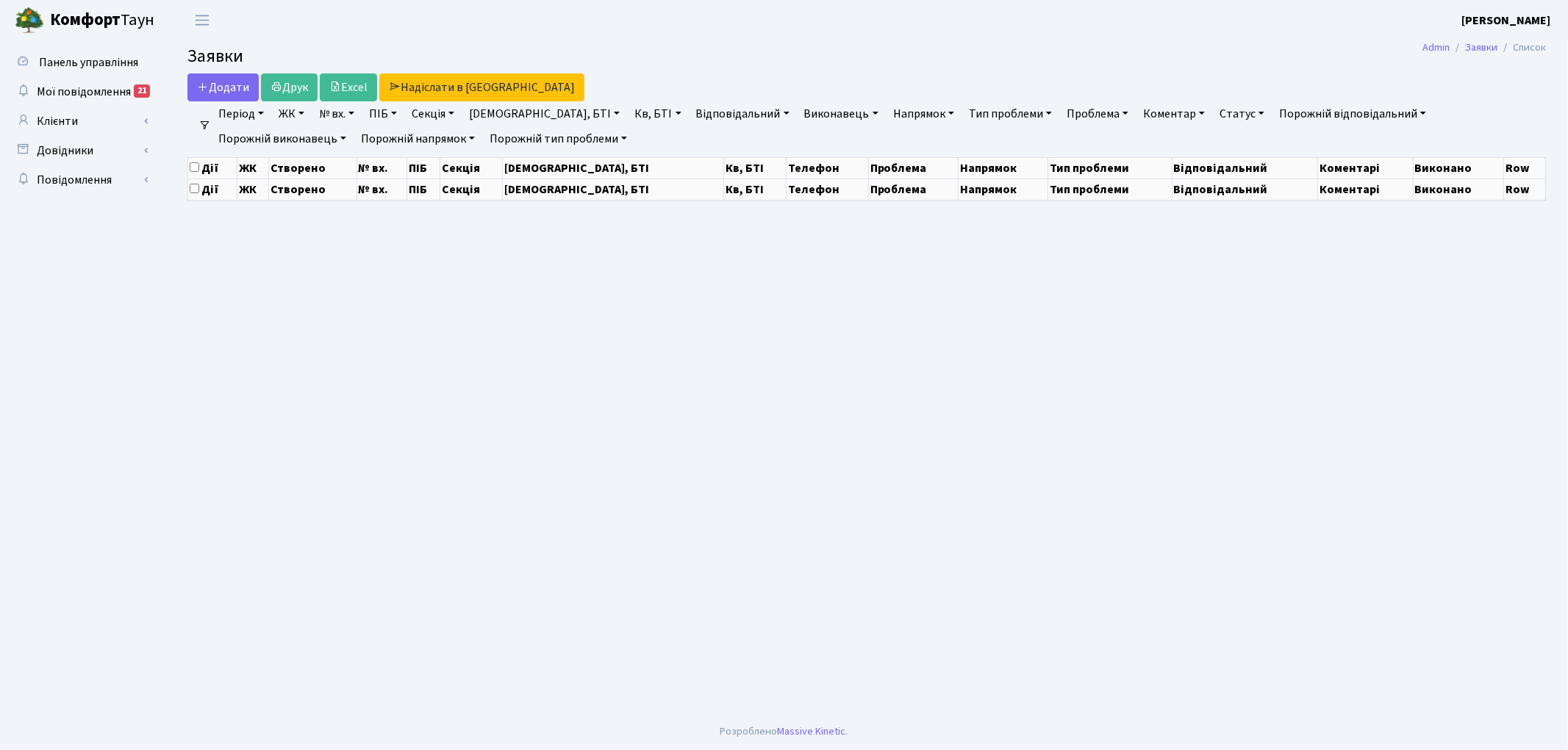
select select "25"
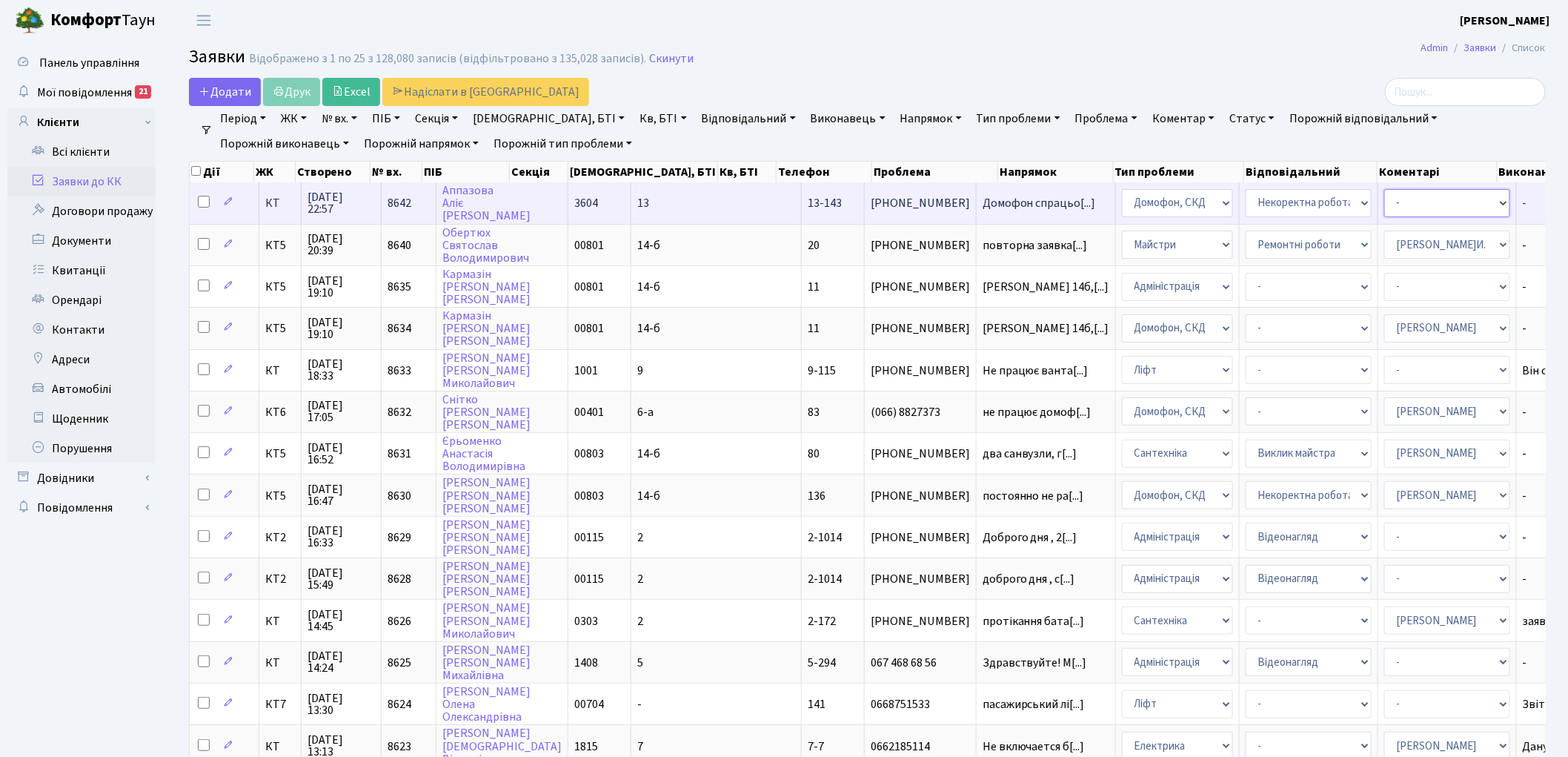
click at [1384, 205] on select "- Адміністратор ЖК ДП Адміністратор ЖК КТ Адміністратор ЖК СП Вижул В. В. Горді…" at bounding box center [1447, 203] width 126 height 28
select select "22"
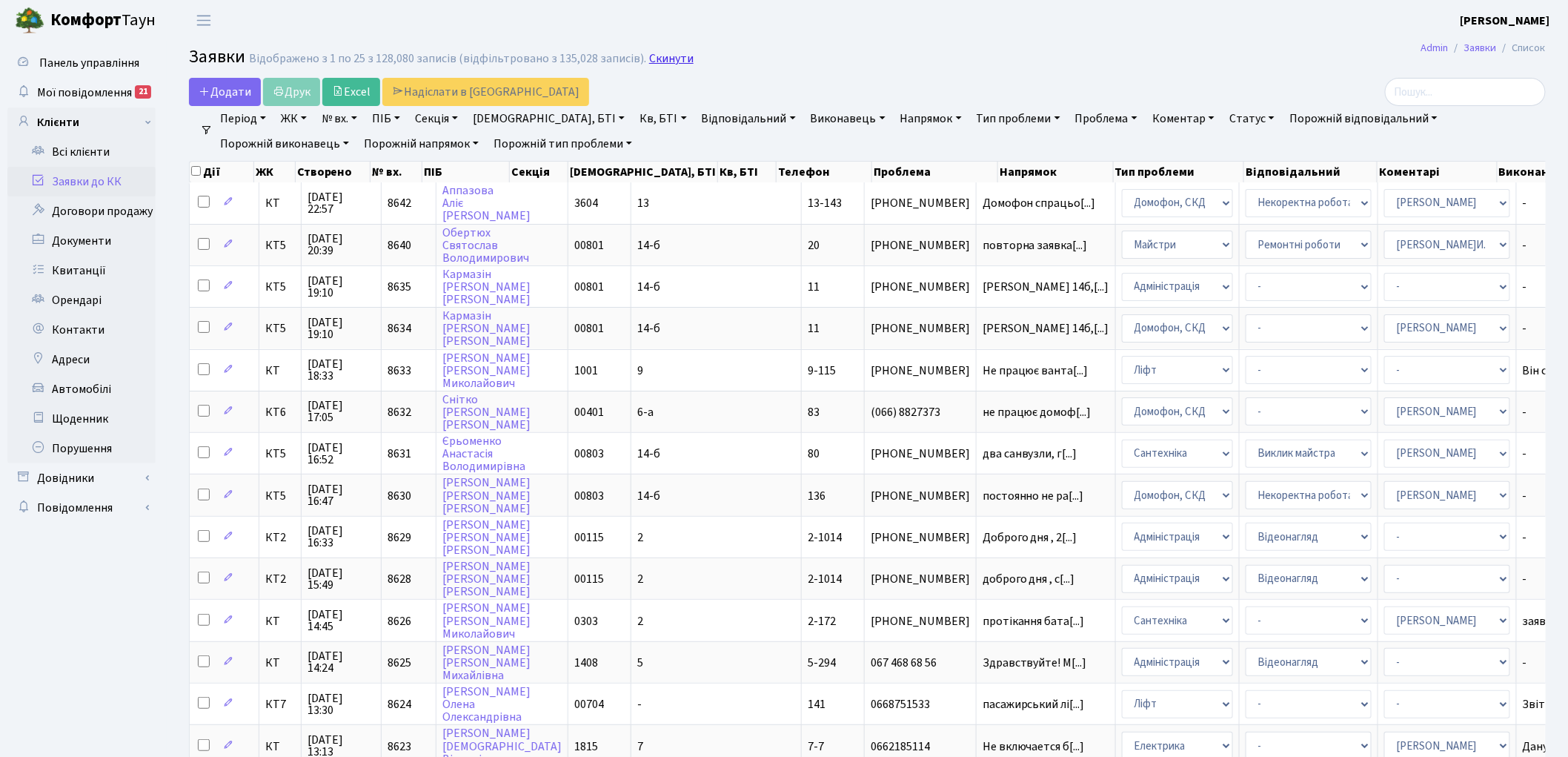
click at [656, 65] on link "Скинути" at bounding box center [671, 59] width 44 height 14
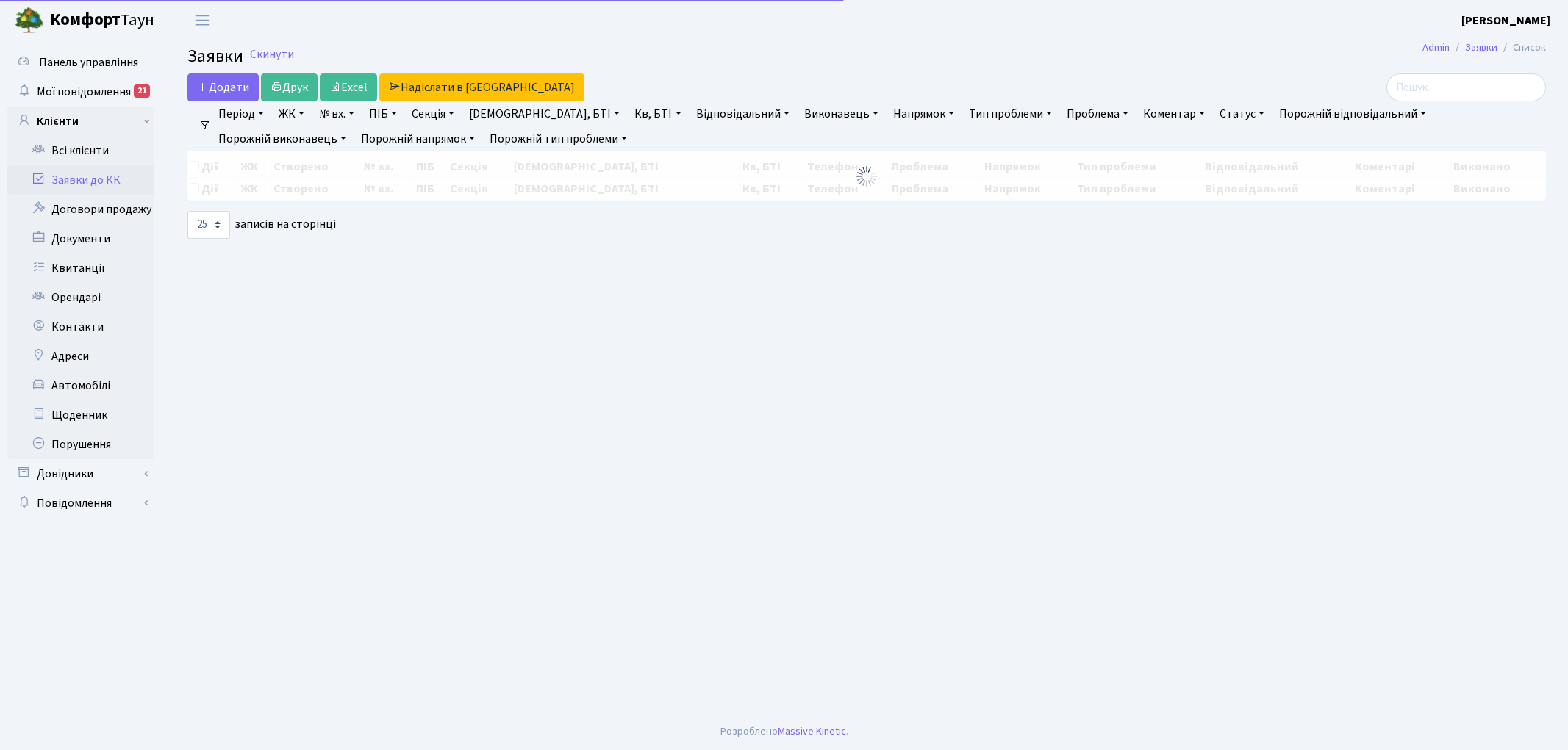
select select "25"
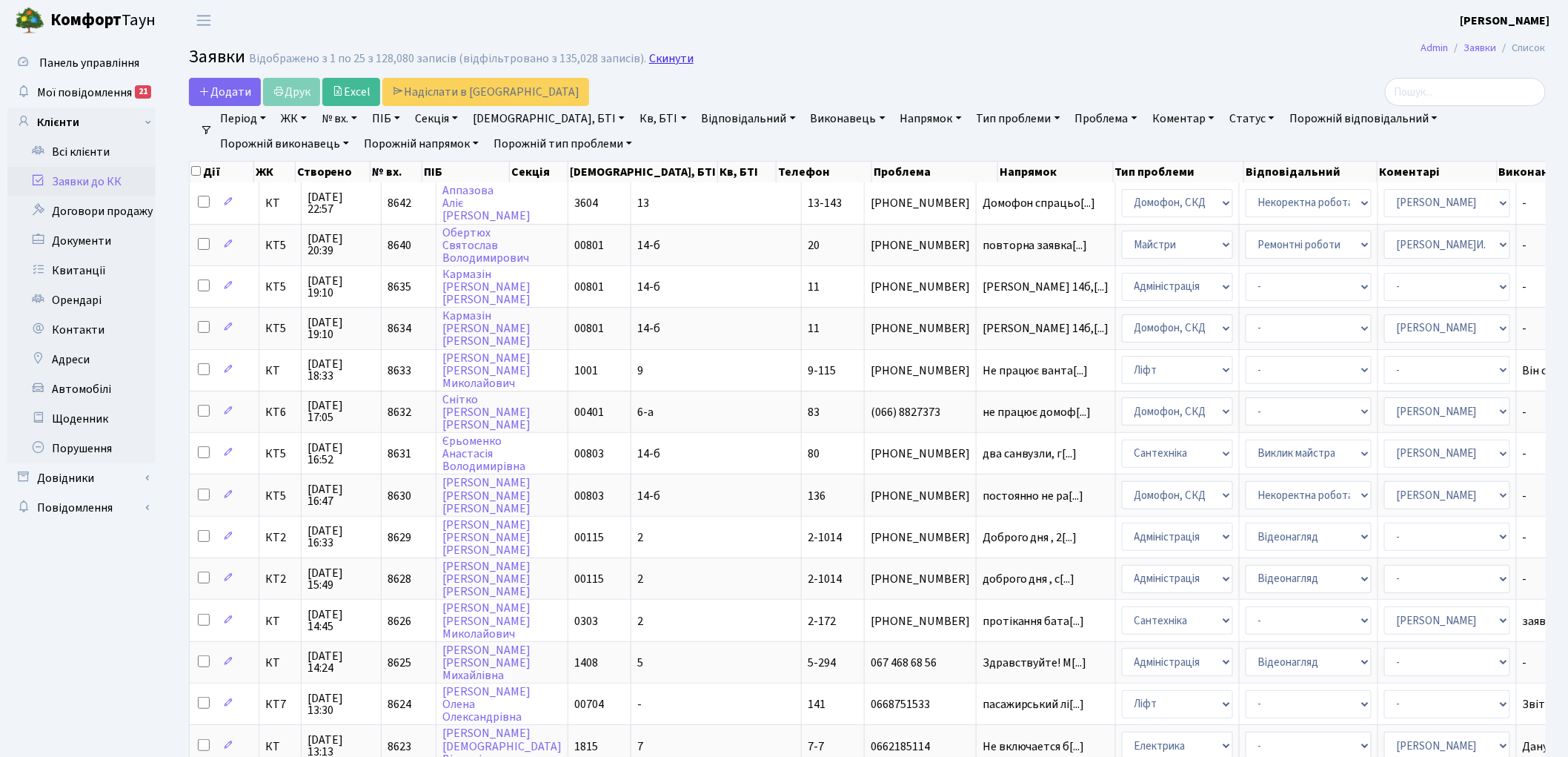
click at [655, 56] on link "Скинути" at bounding box center [671, 59] width 44 height 14
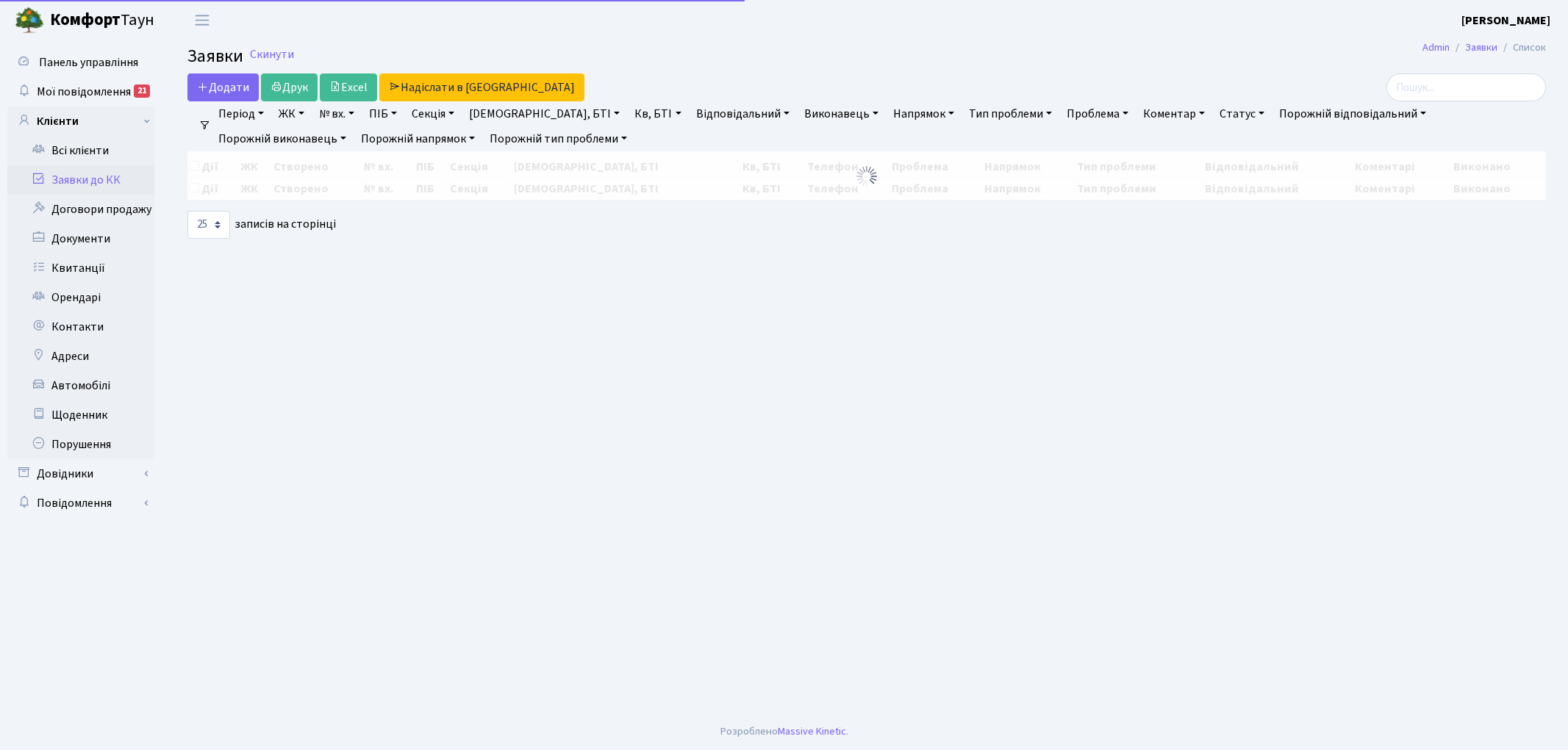
select select "25"
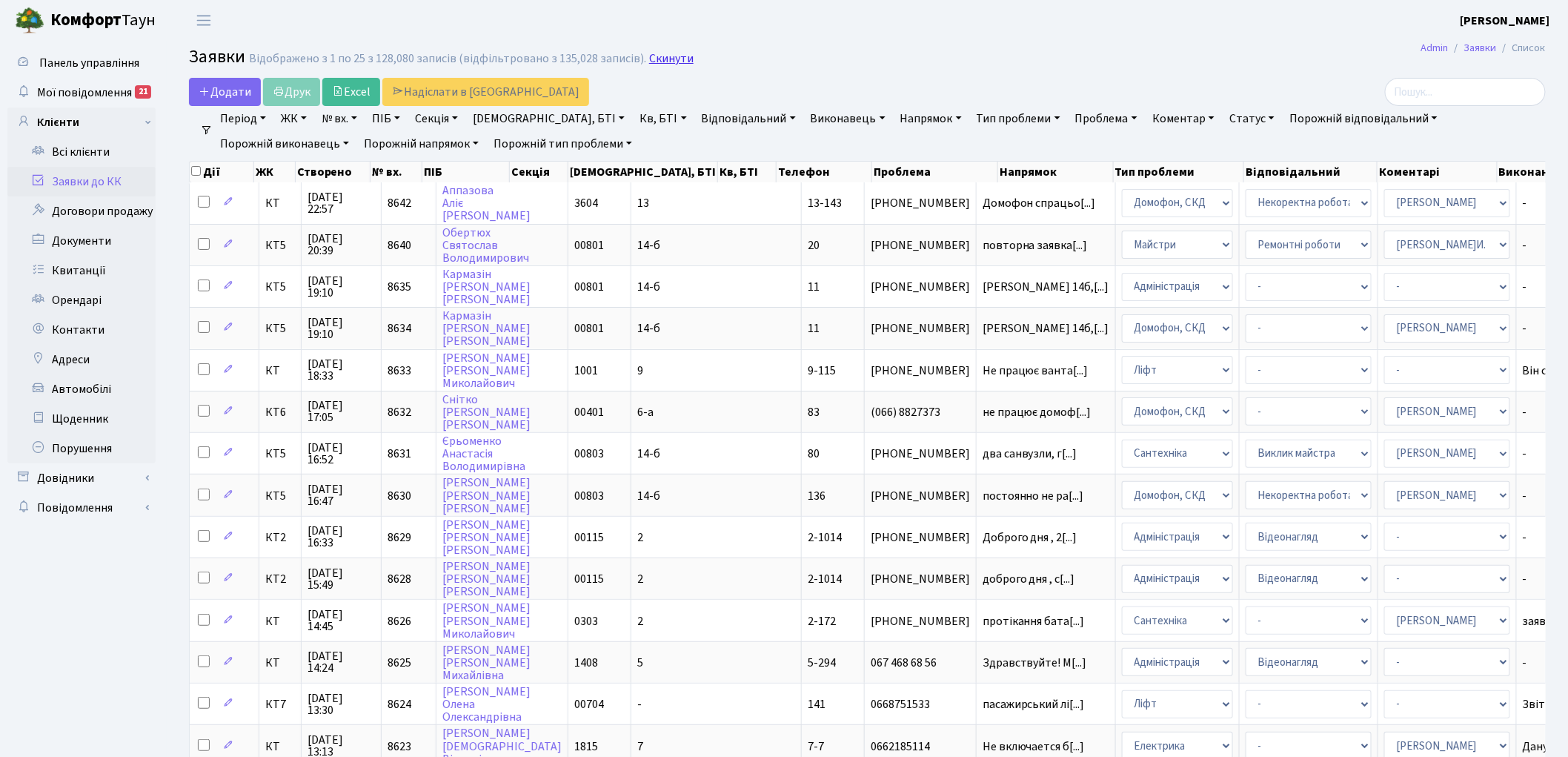
click at [649, 60] on link "Скинути" at bounding box center [671, 59] width 44 height 14
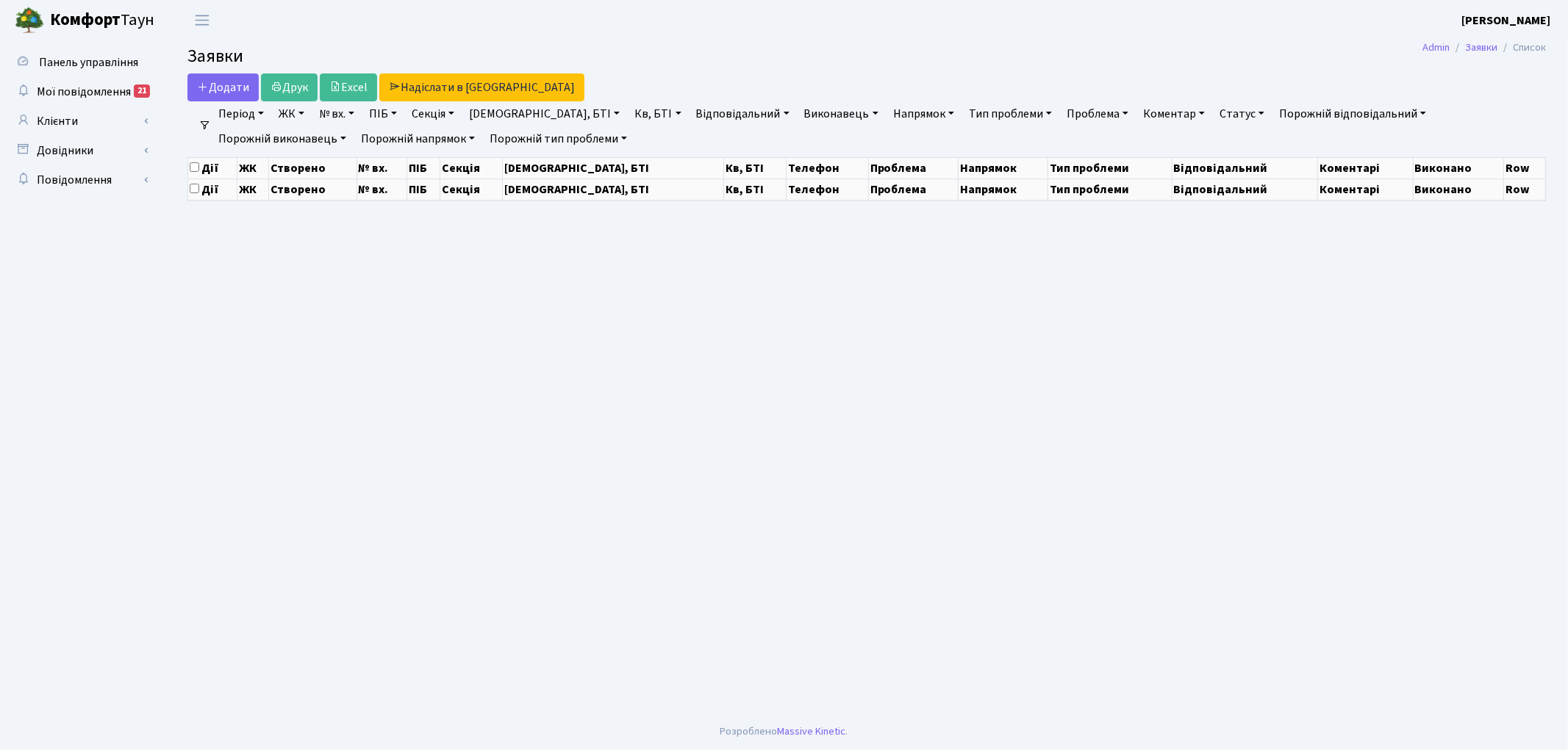
select select "25"
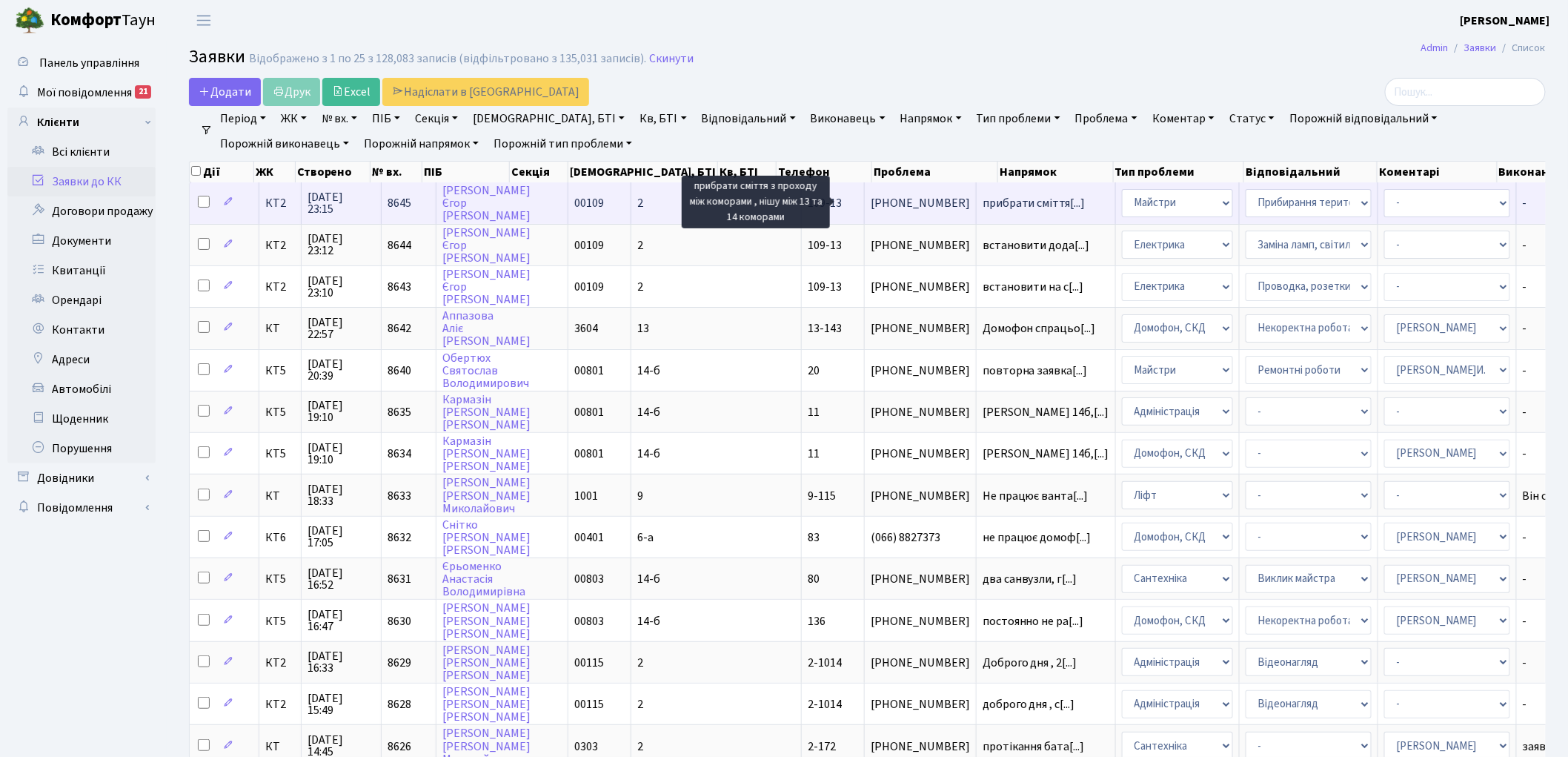
click at [983, 197] on span "прибрати сміття[...]" at bounding box center [1034, 203] width 103 height 16
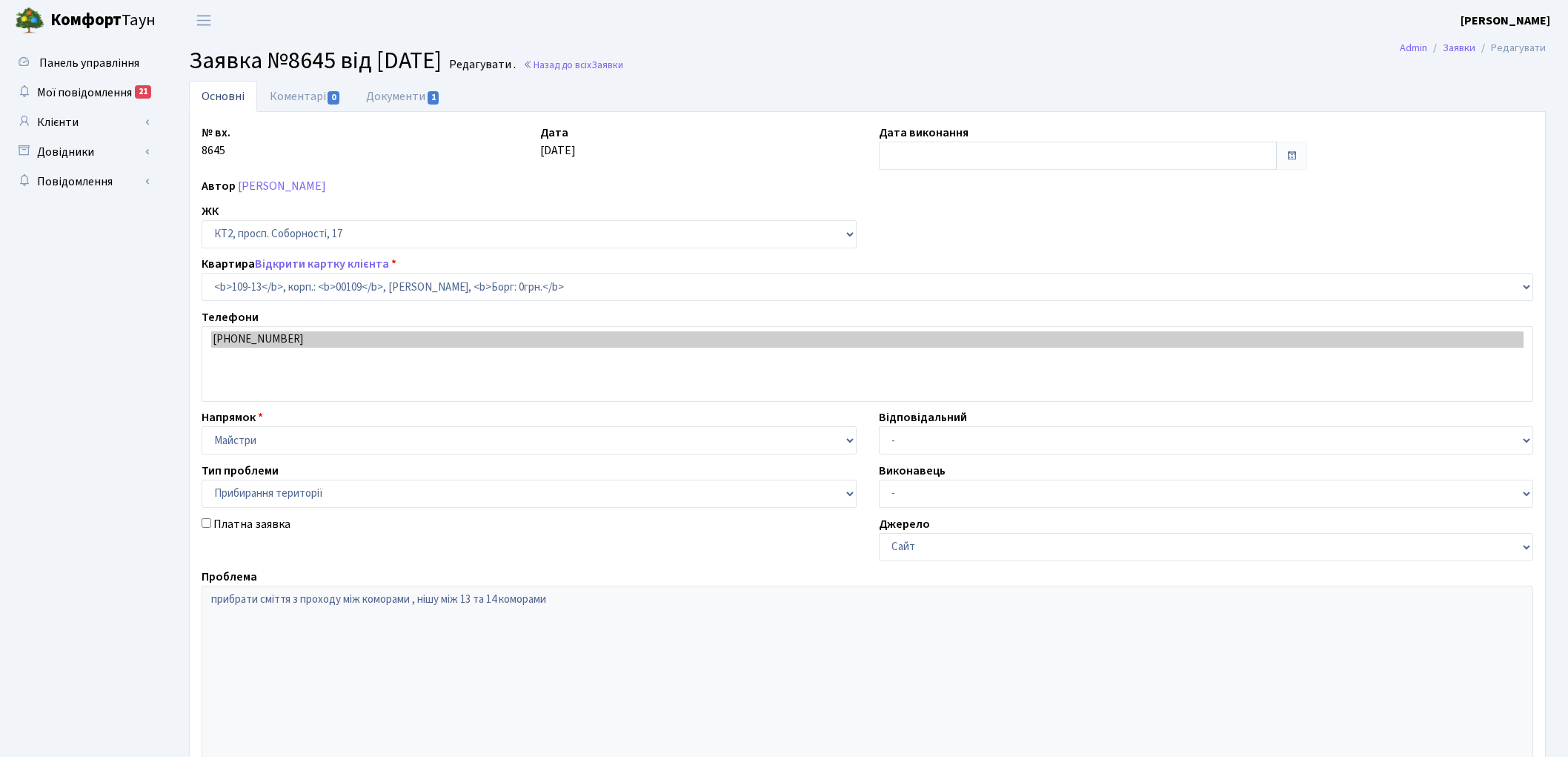
select select "16130"
select select "59"
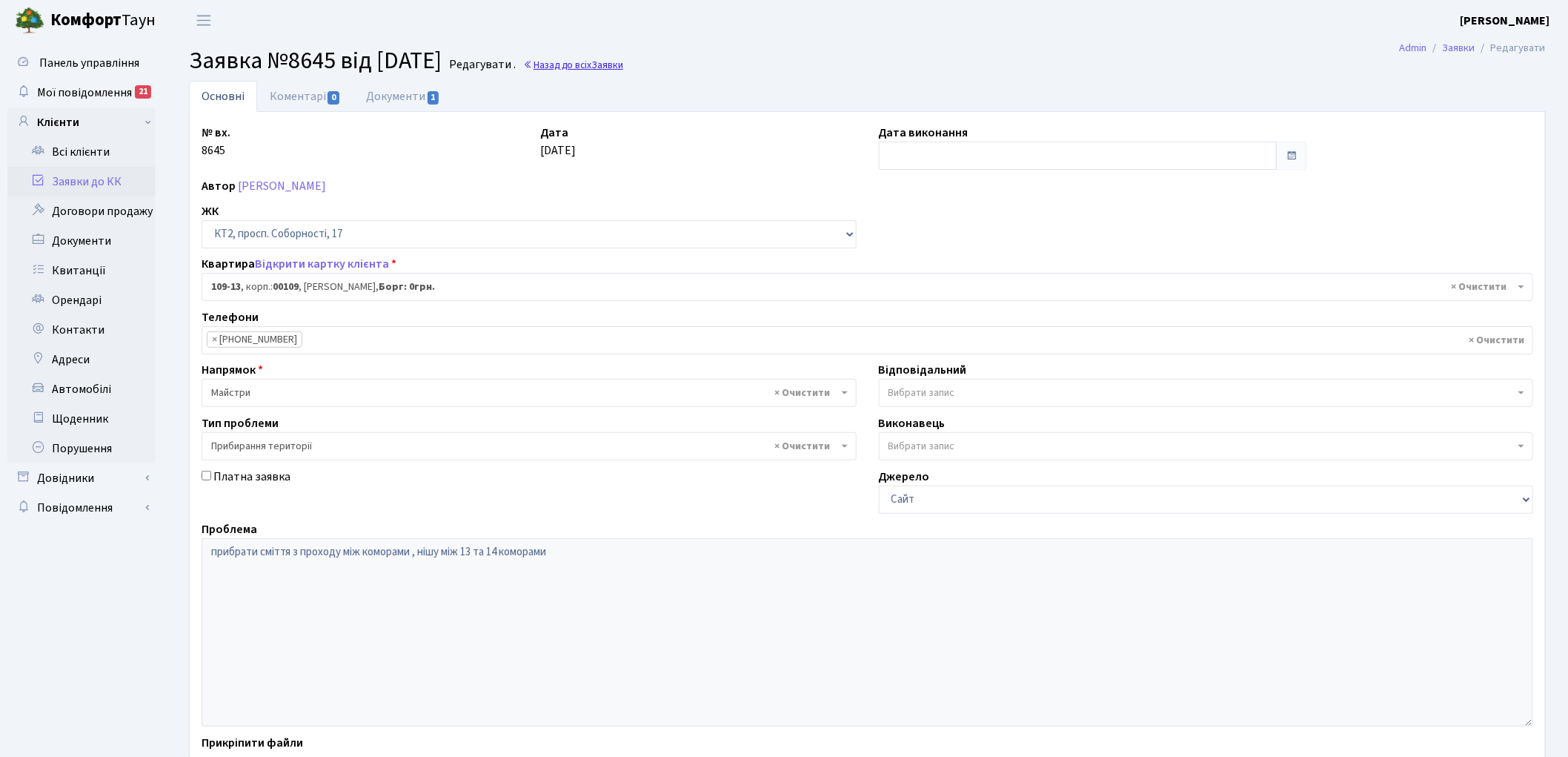
click at [603, 61] on link "Назад до всіх Заявки" at bounding box center [573, 65] width 100 height 14
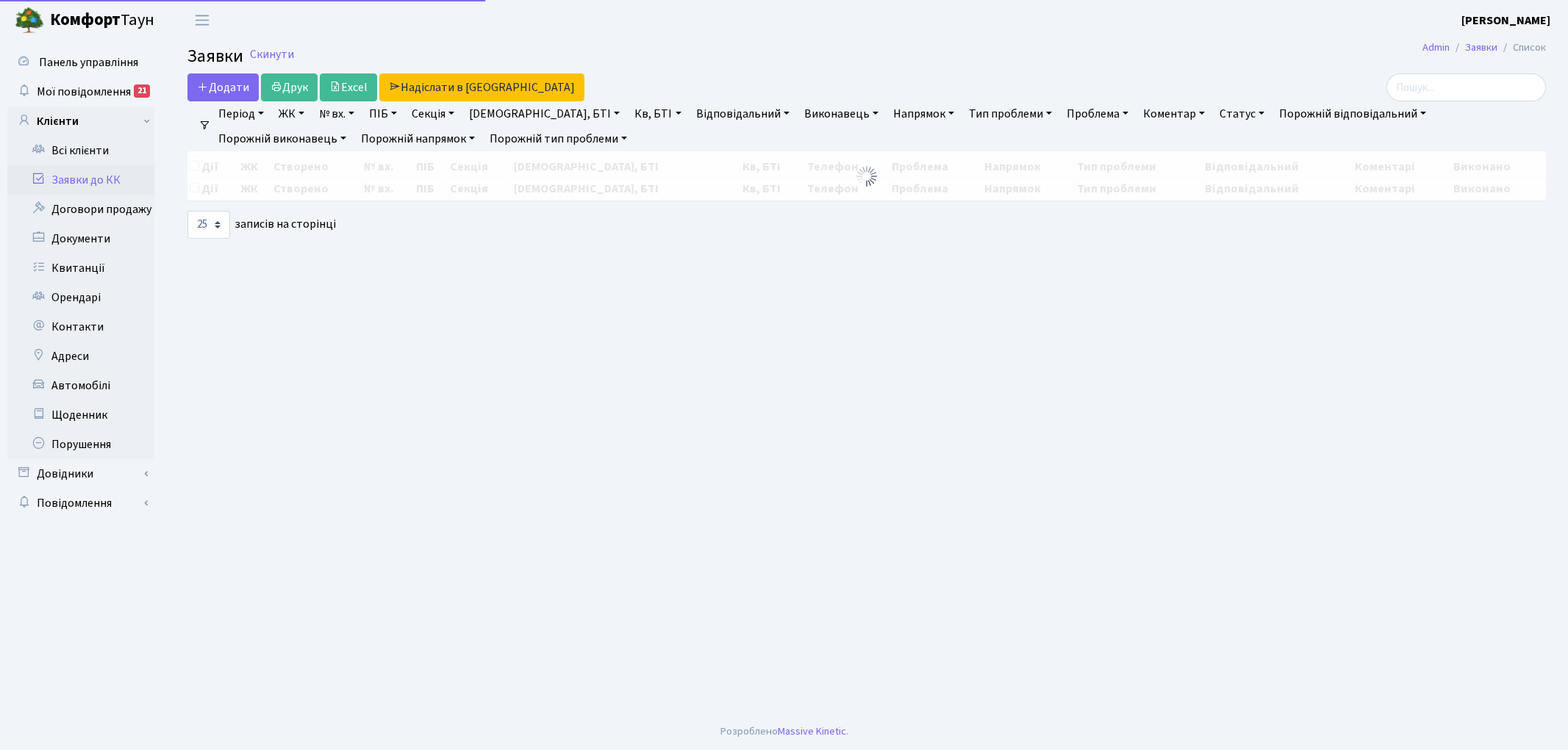
select select "25"
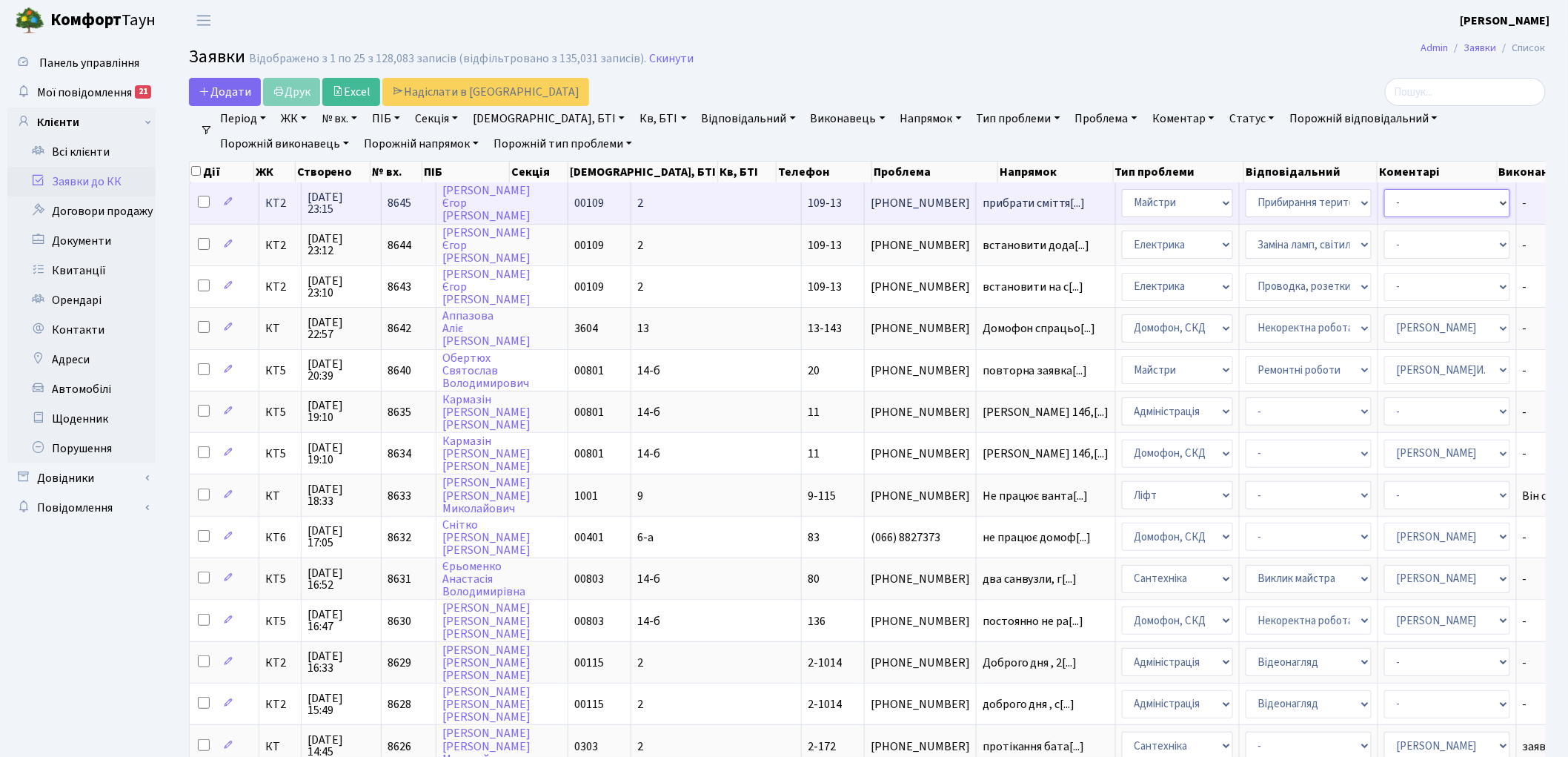
click at [1384, 197] on select "- Адміністратор ЖК ДП Адміністратор ЖК КТ Адміністратор ЖК СП Вижул В. В. Горді…" at bounding box center [1447, 203] width 126 height 28
select select "42"
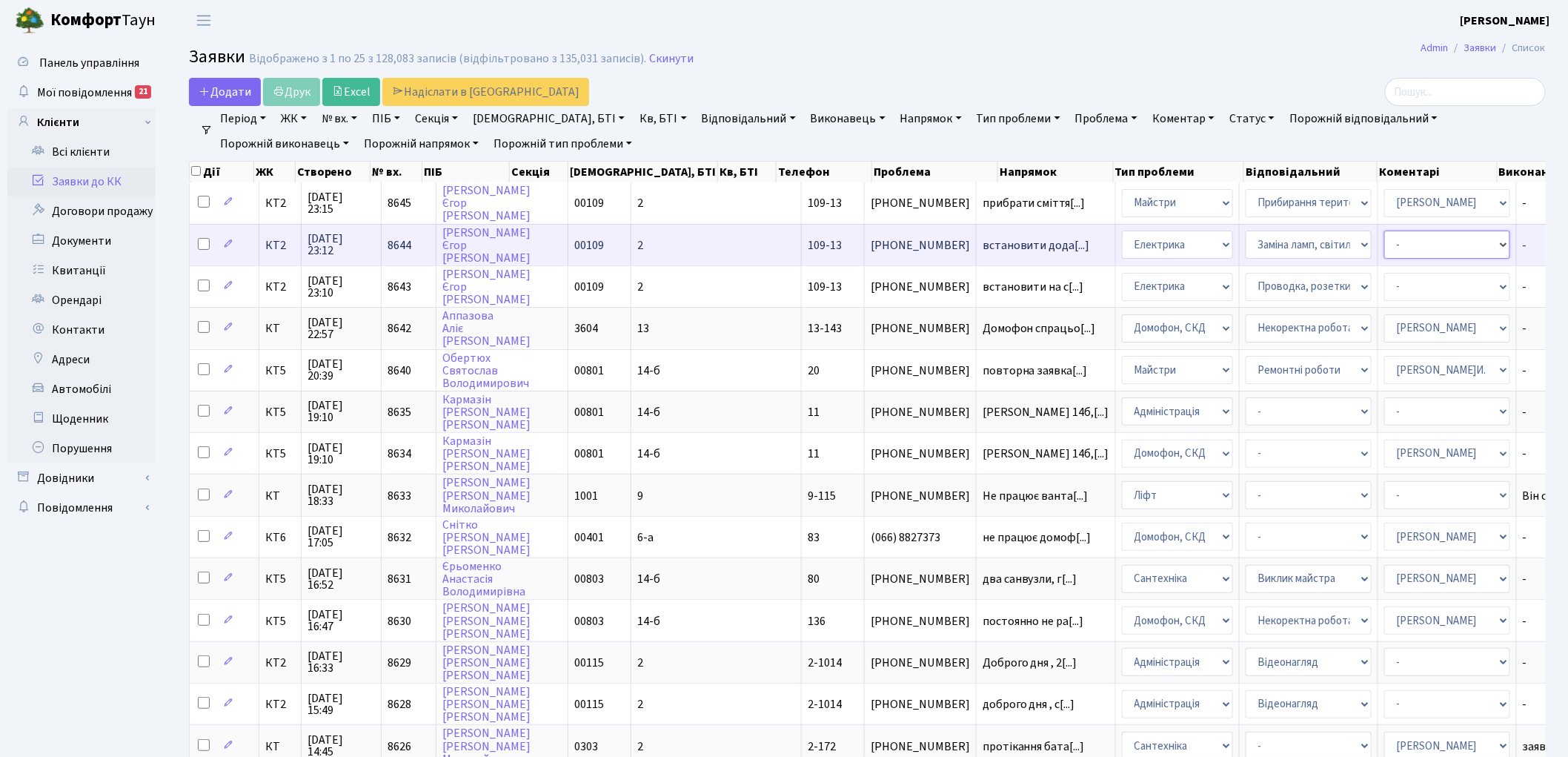
click at [1384, 247] on select "- Адміністратор ЖК ДП Адміністратор ЖК КТ Адміністратор ЖК СП Вижул В. В. Горді…" at bounding box center [1447, 244] width 126 height 28
select select "22"
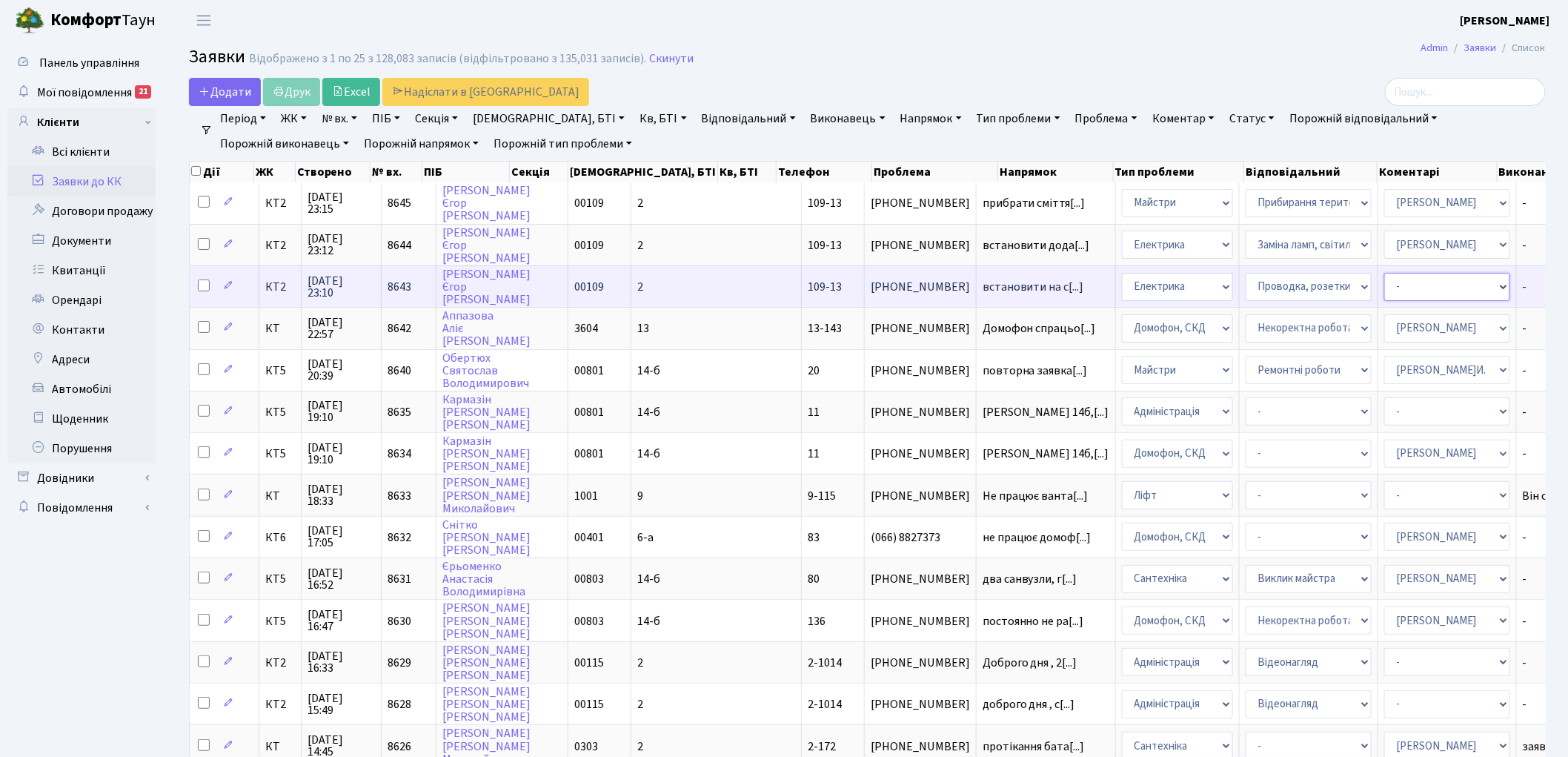
click at [1384, 287] on select "- Адміністратор ЖК ДП Адміністратор ЖК КТ Адміністратор ЖК СП Вижул В. В. Горді…" at bounding box center [1447, 287] width 126 height 28
select select "22"
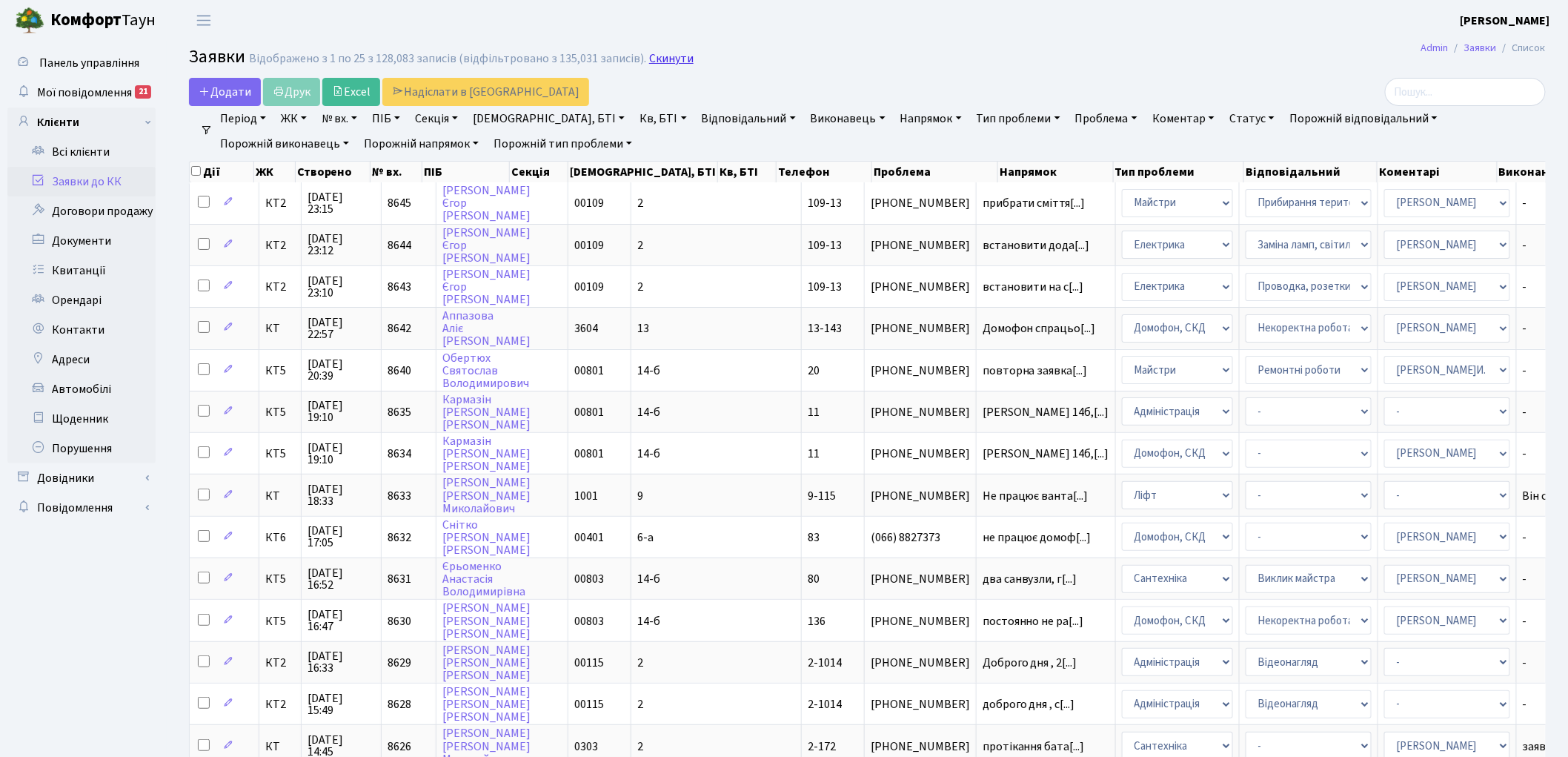
click at [651, 56] on link "Скинути" at bounding box center [671, 59] width 44 height 14
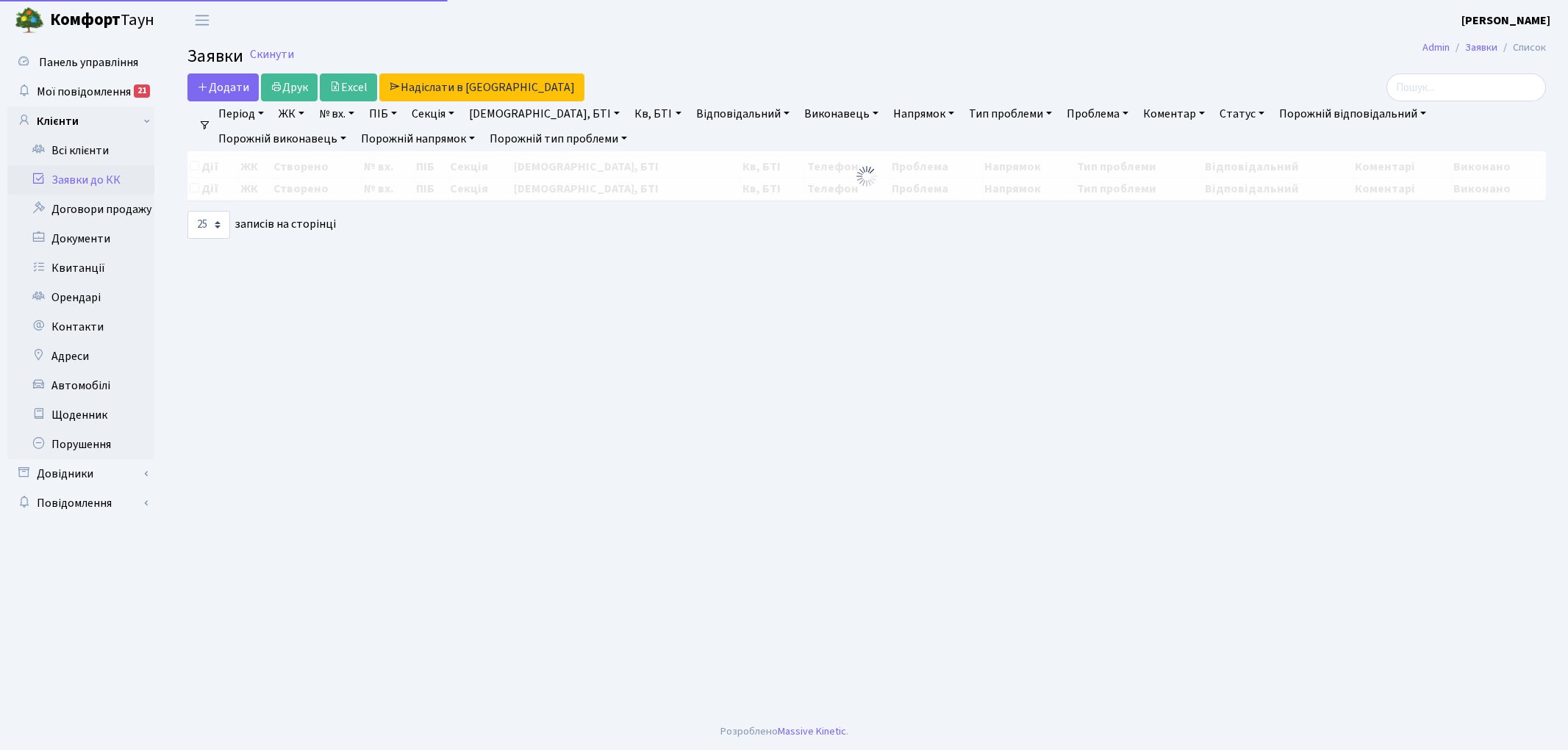
select select "25"
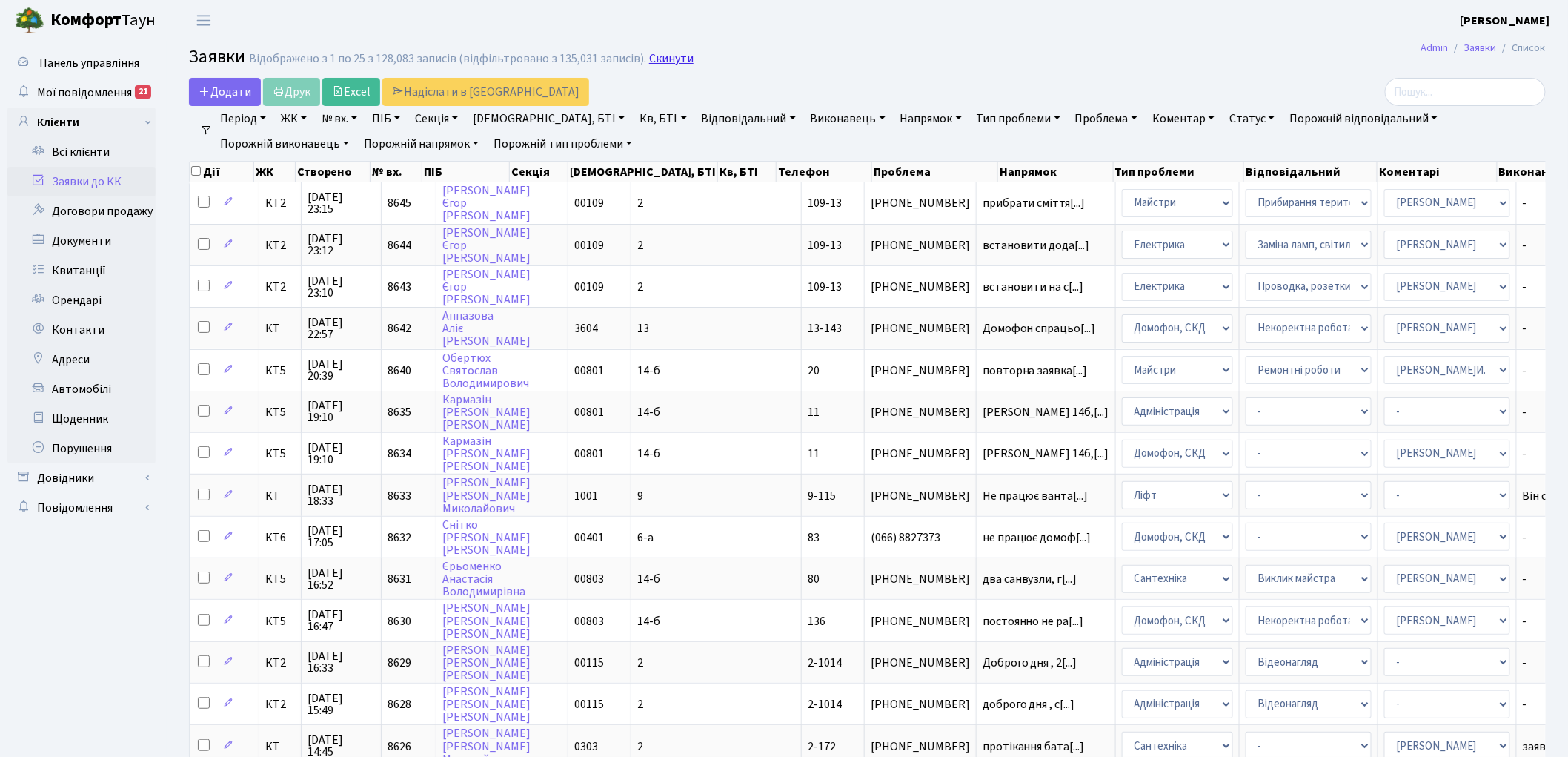
click at [651, 62] on link "Скинути" at bounding box center [671, 59] width 44 height 14
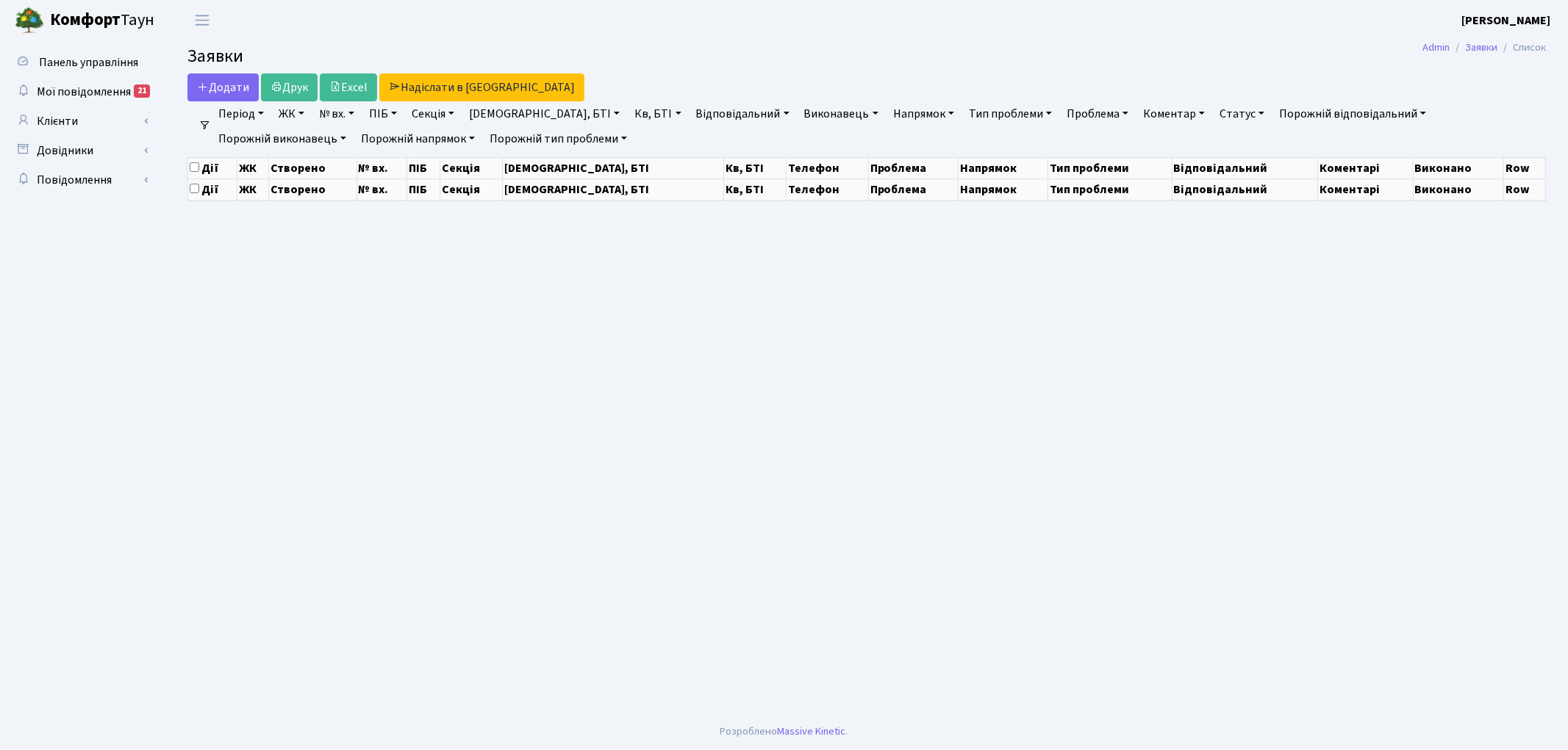
select select "25"
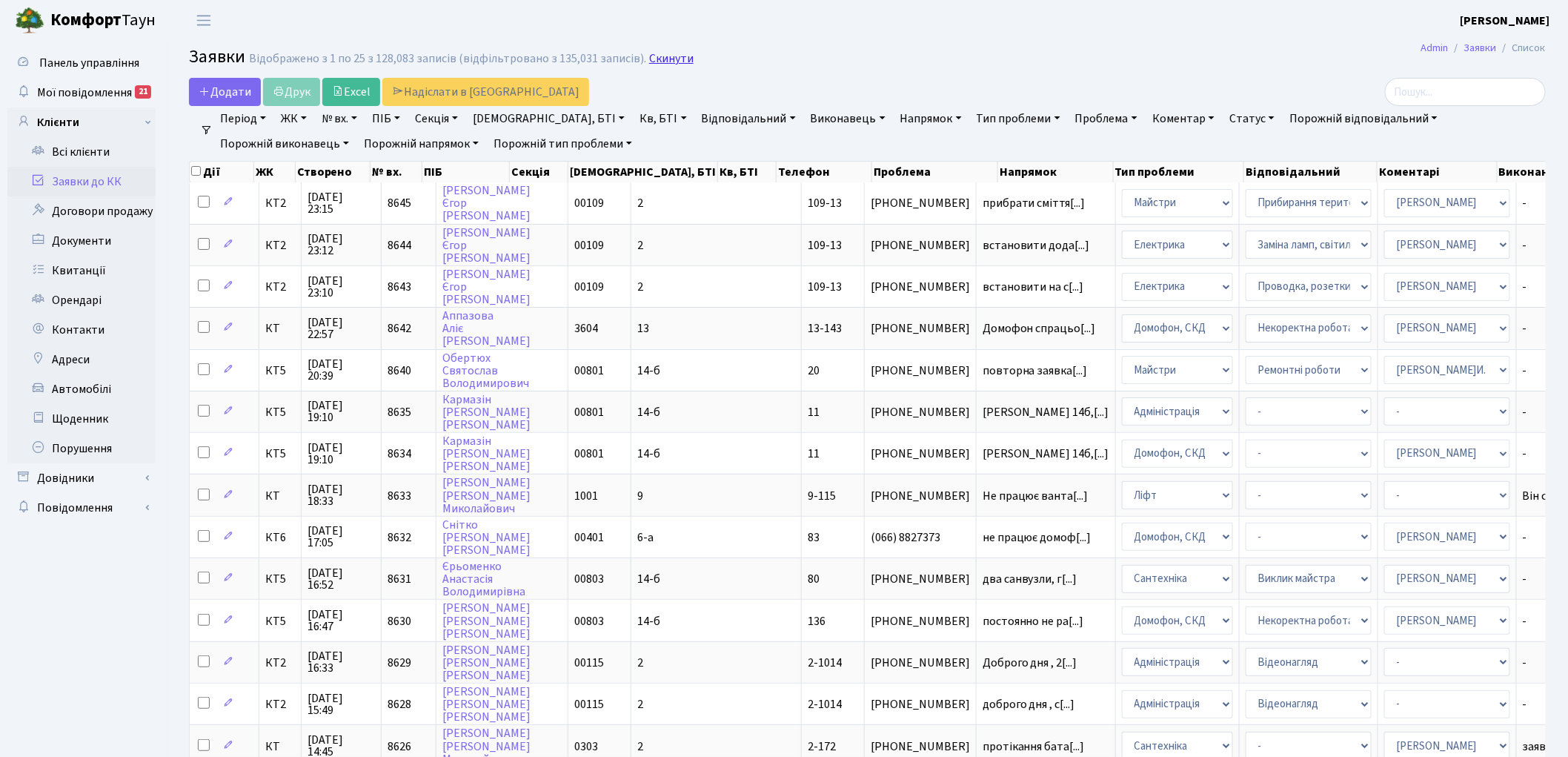
click at [658, 59] on link "Скинути" at bounding box center [671, 59] width 44 height 14
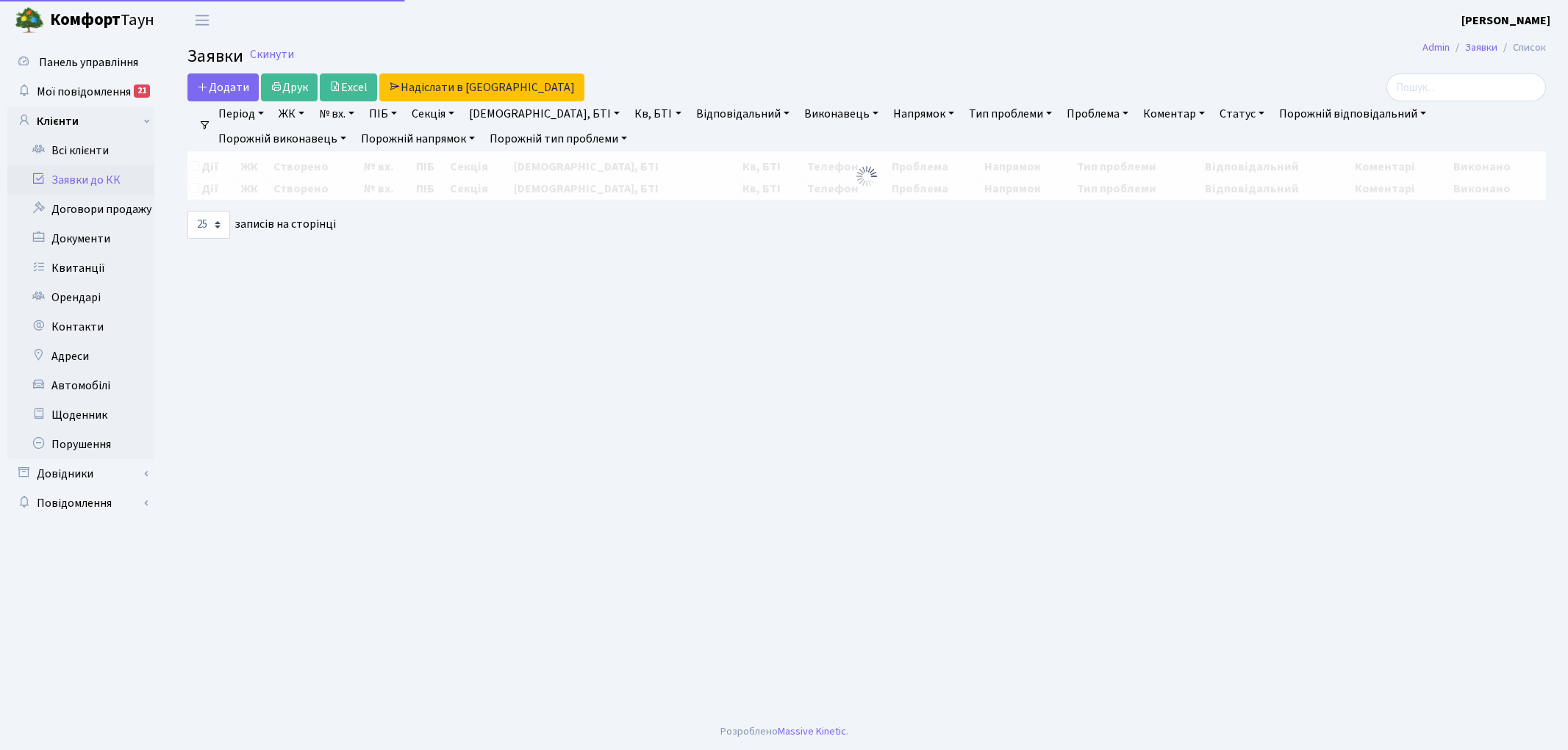
select select "25"
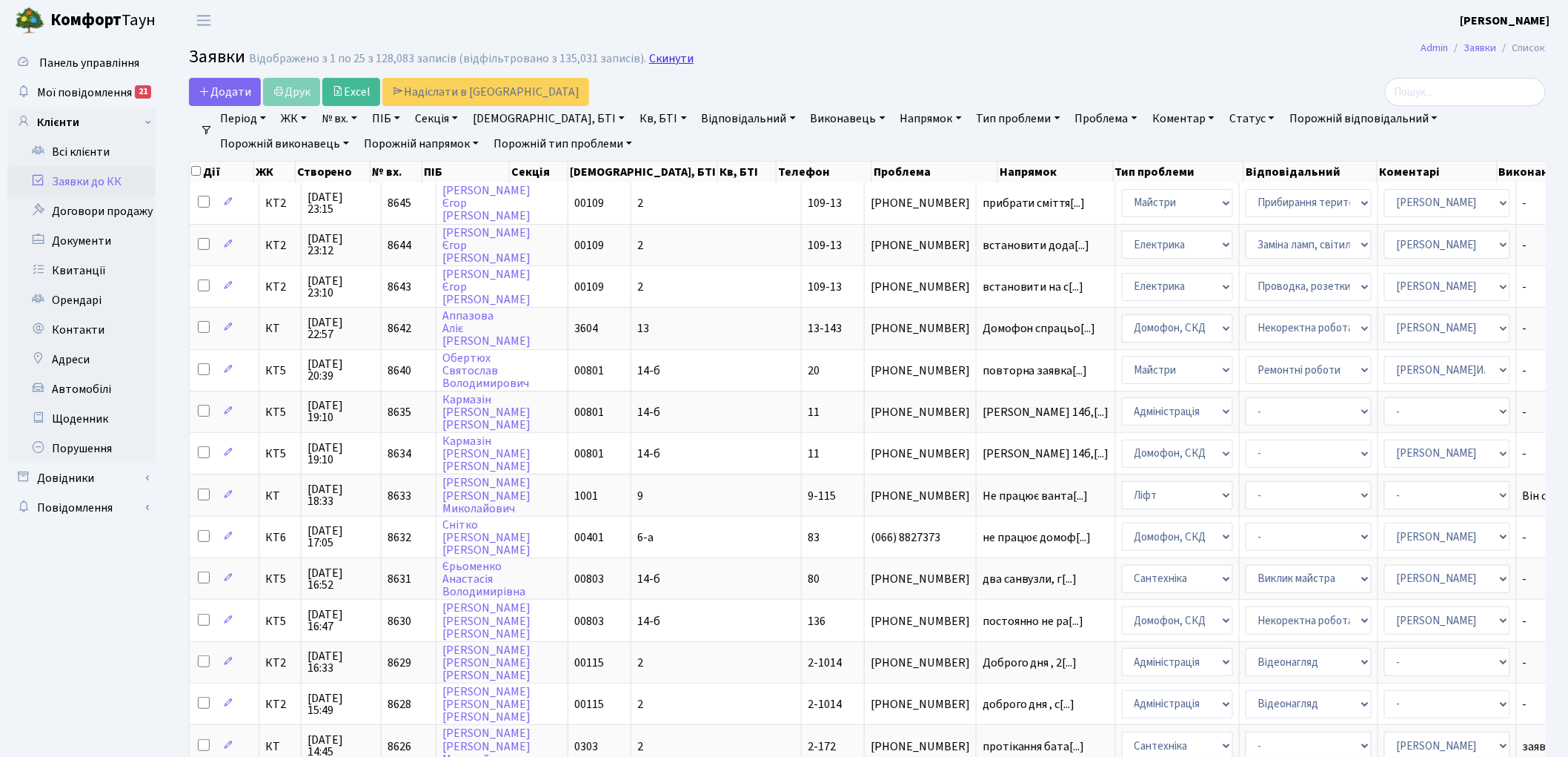
click at [650, 64] on link "Скинути" at bounding box center [671, 59] width 44 height 14
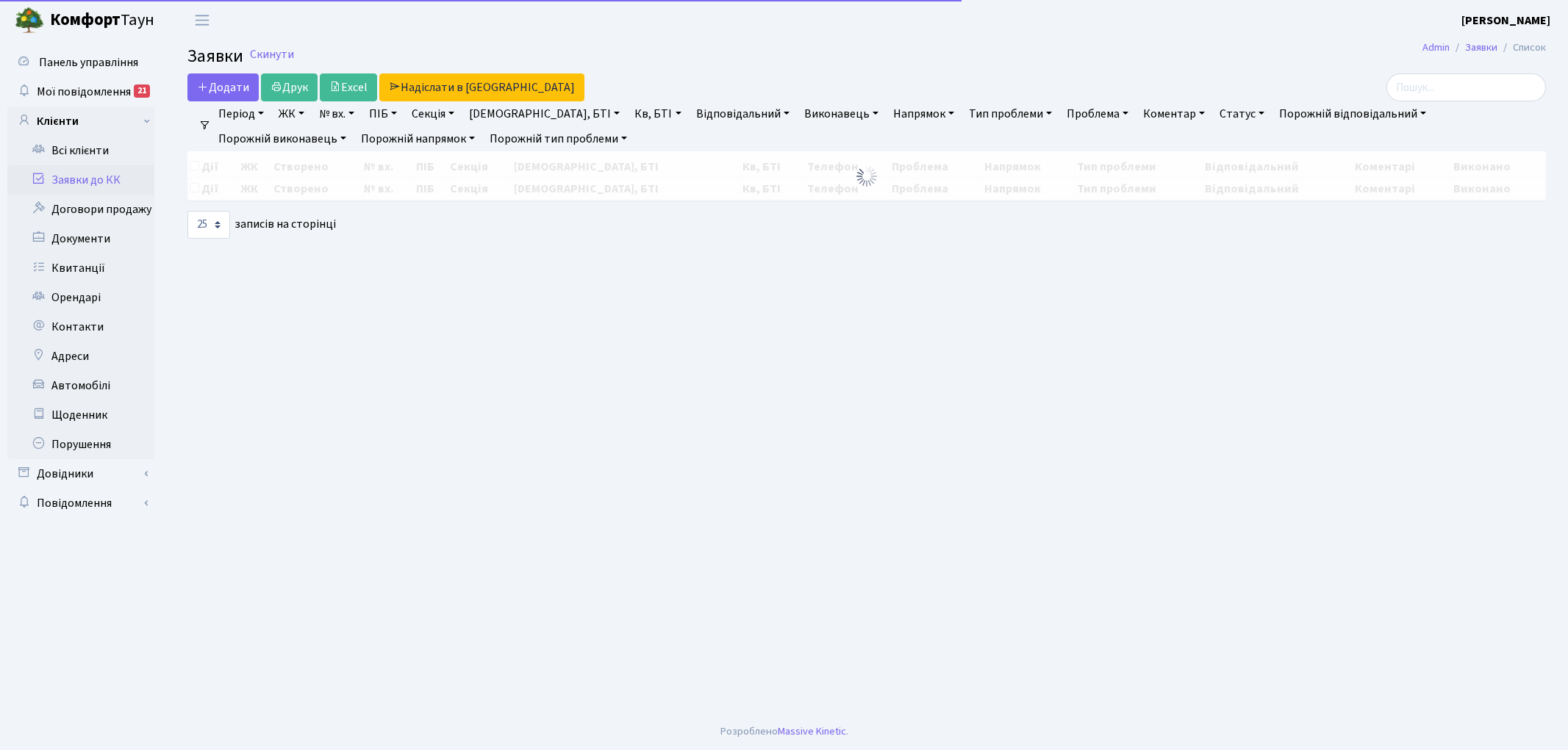
select select "25"
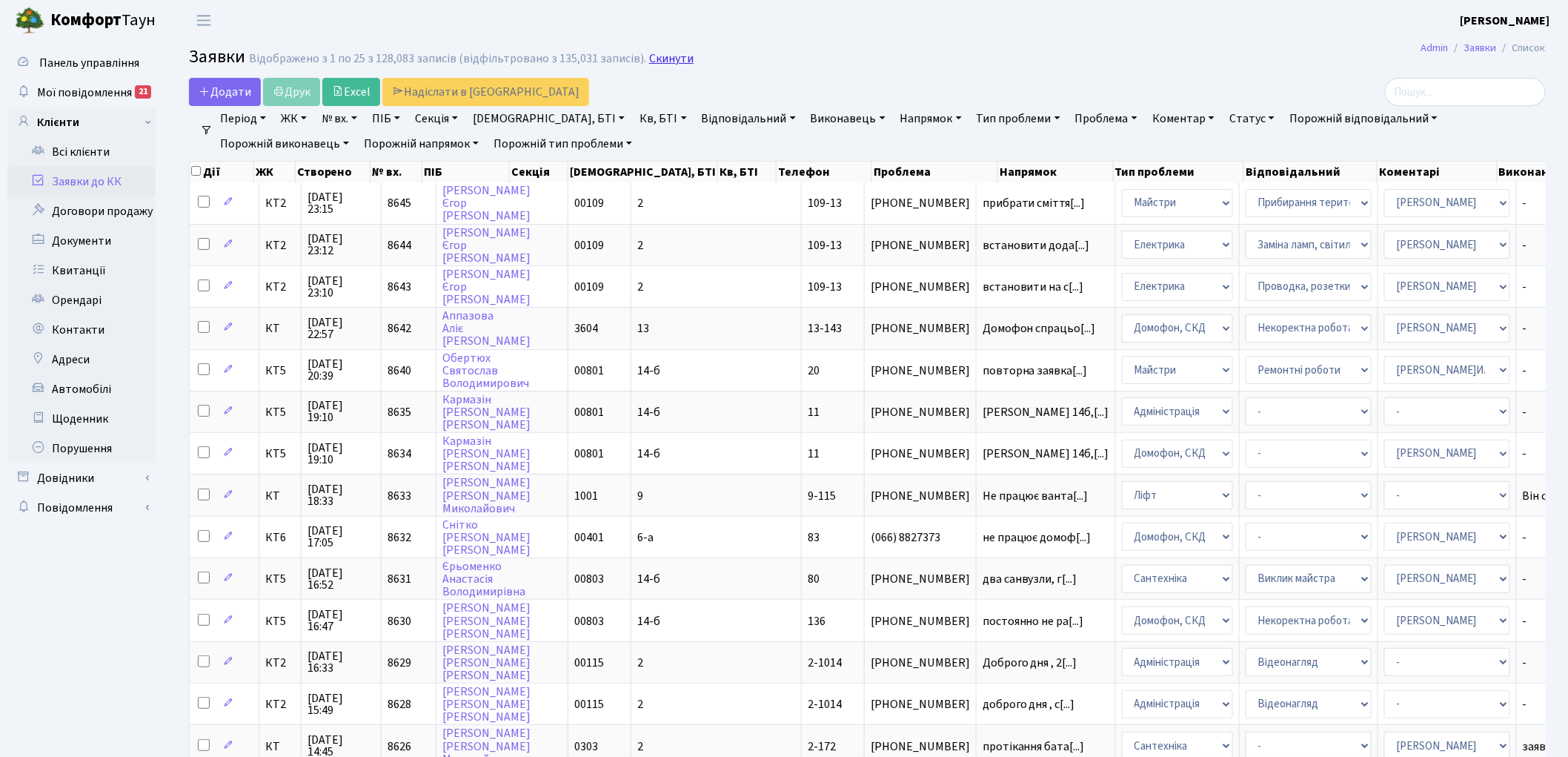
drag, startPoint x: 0, startPoint y: 0, endPoint x: 650, endPoint y: 63, distance: 653.0
click at [650, 63] on link "Скинути" at bounding box center [671, 59] width 44 height 14
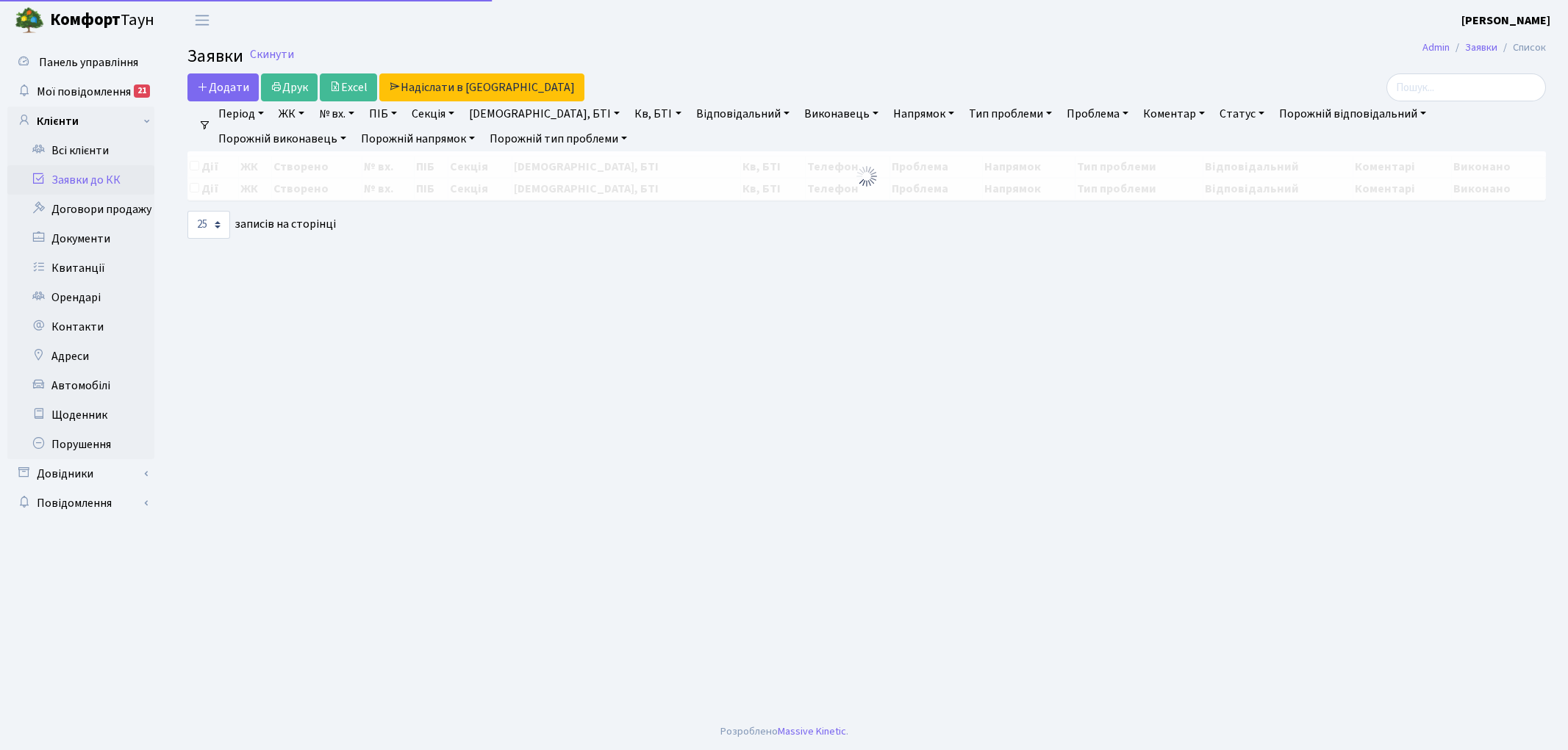
select select "25"
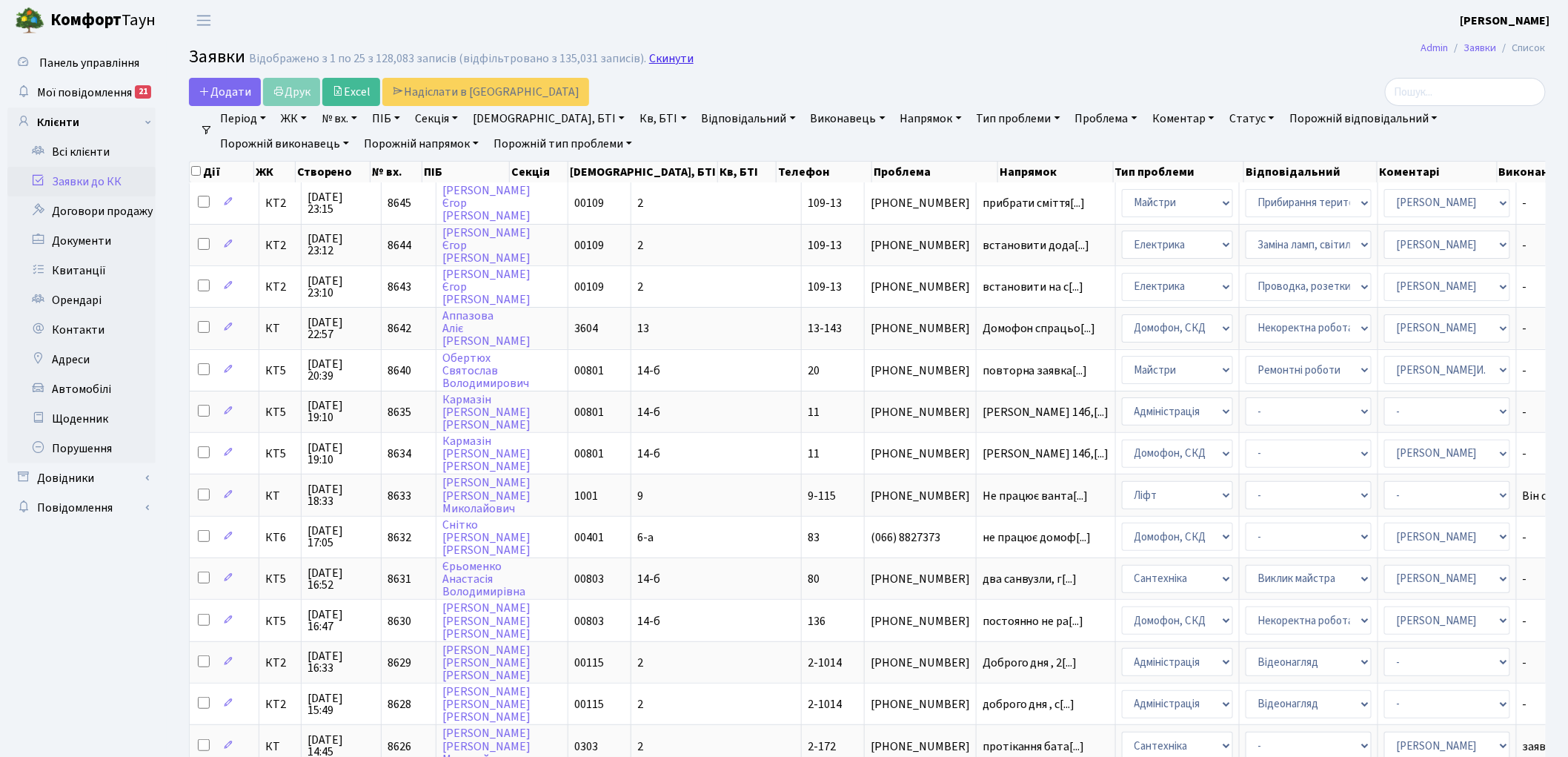
click at [668, 53] on link "Скинути" at bounding box center [671, 59] width 44 height 14
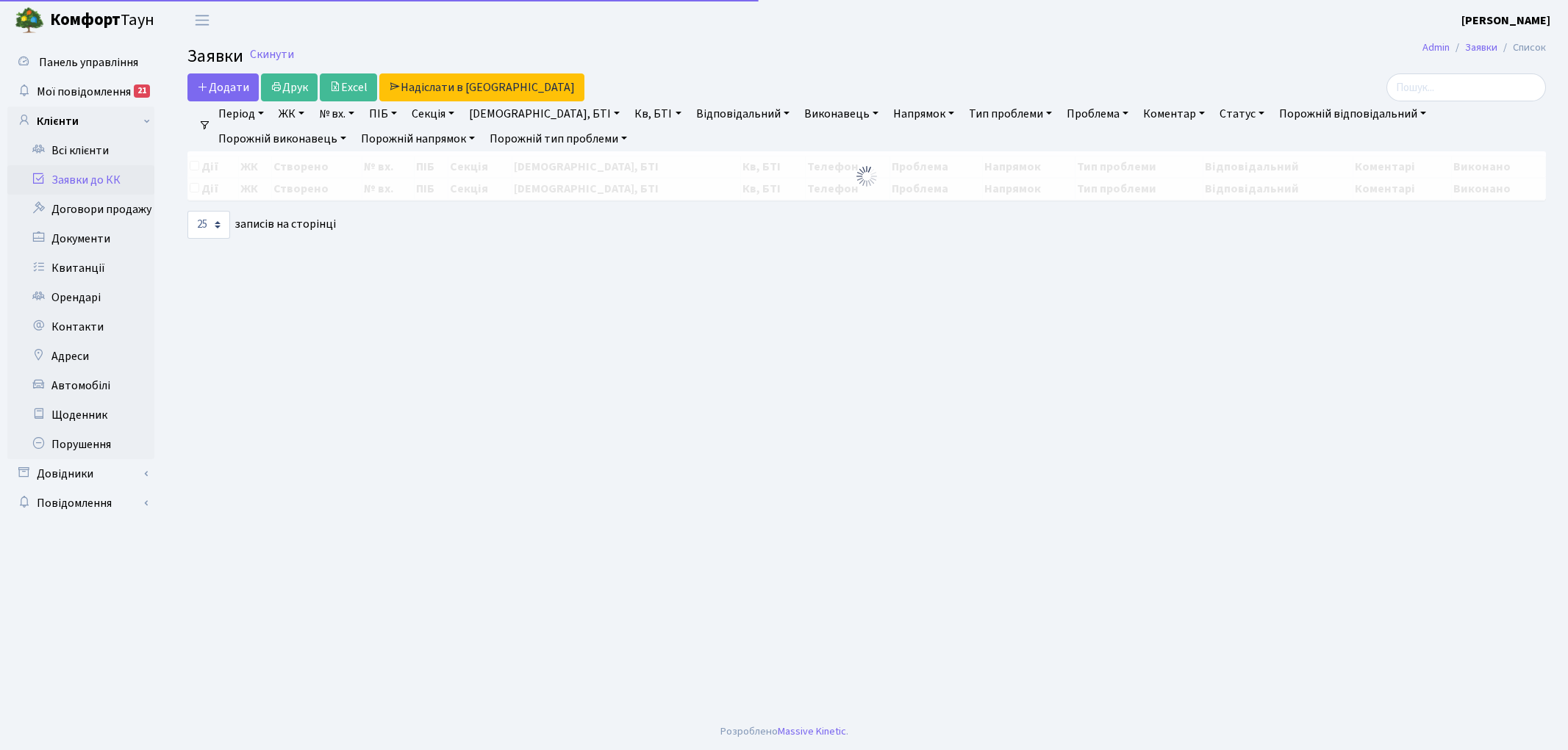
select select "25"
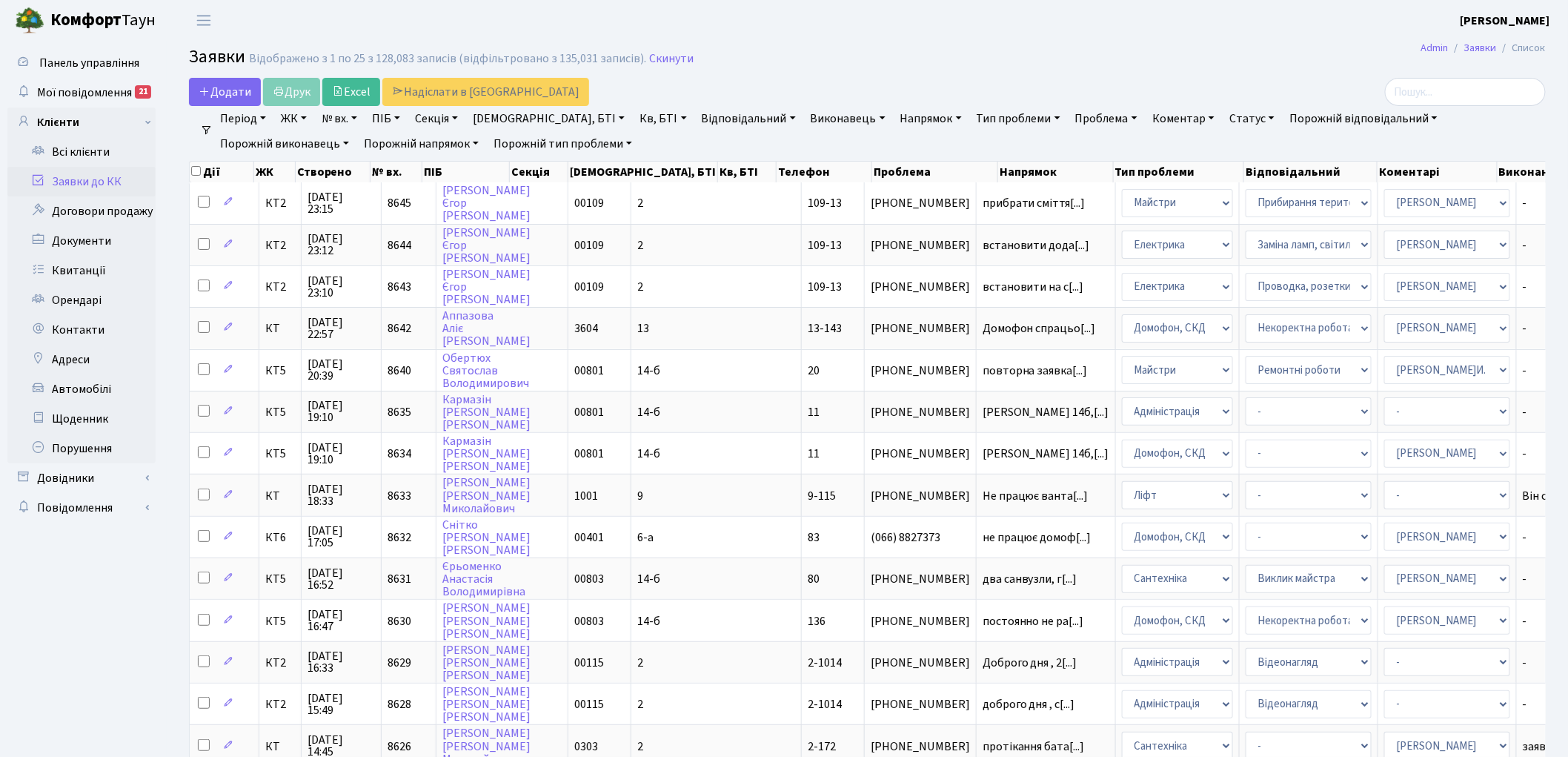
click at [668, 53] on link "Скинути" at bounding box center [671, 59] width 44 height 14
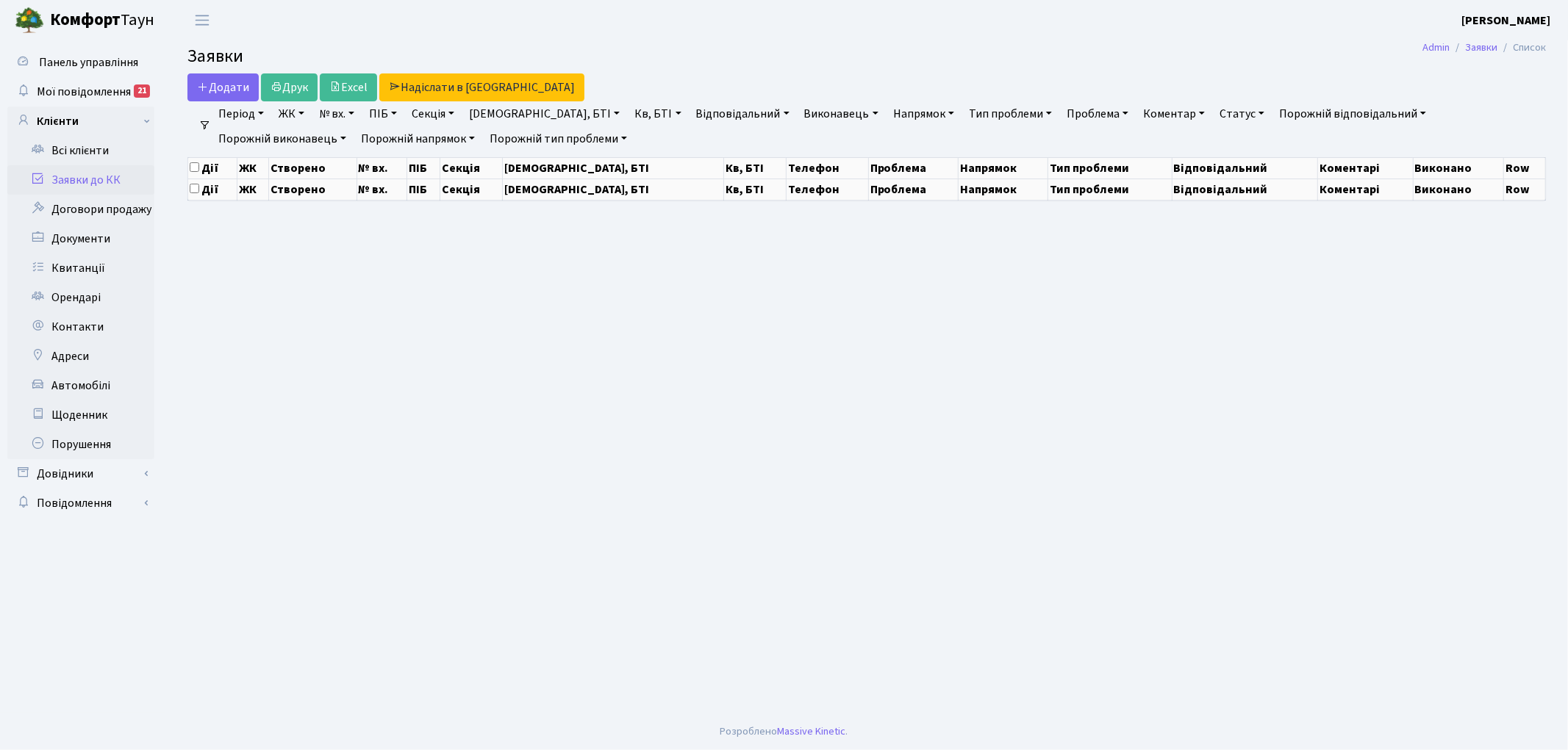
select select "25"
